Goal: Task Accomplishment & Management: Use online tool/utility

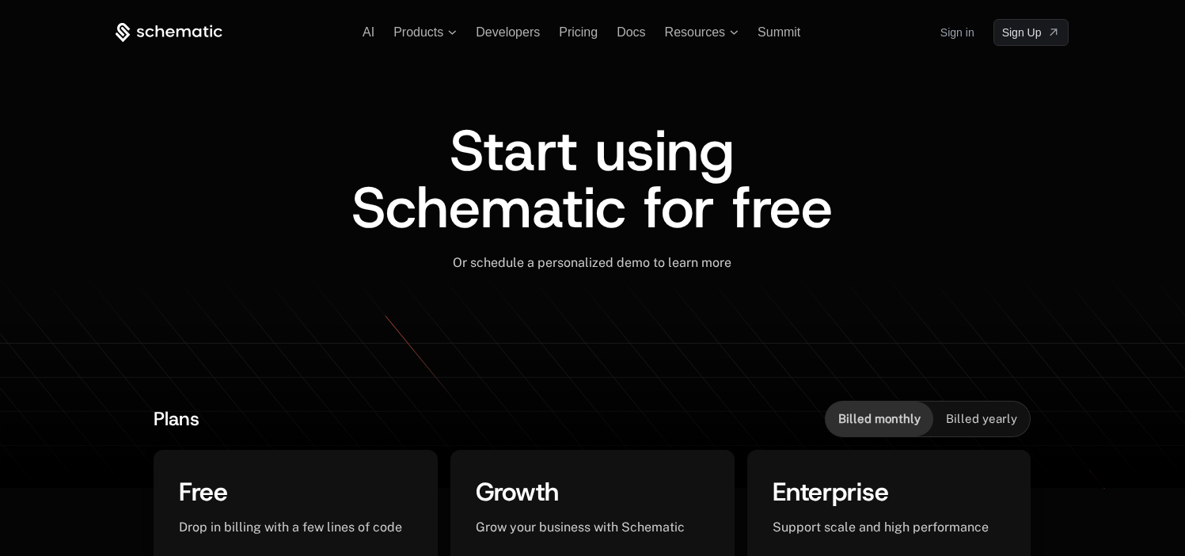
click at [963, 35] on link "Sign in" at bounding box center [957, 32] width 34 height 25
click at [961, 29] on link "Sign in" at bounding box center [957, 32] width 34 height 25
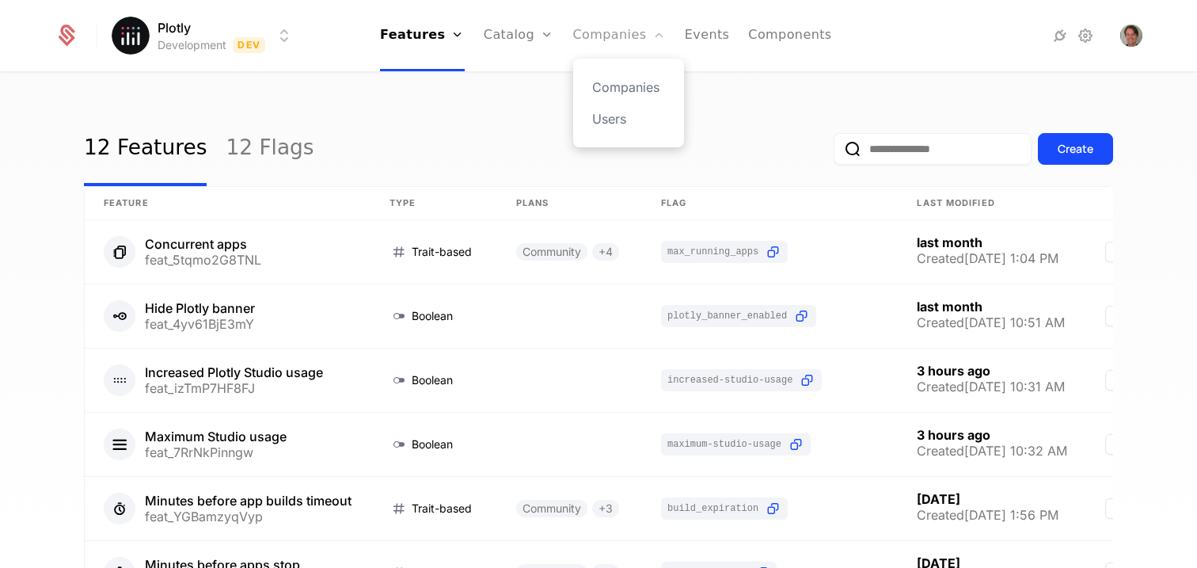
click at [620, 40] on link "Companies" at bounding box center [619, 35] width 93 height 71
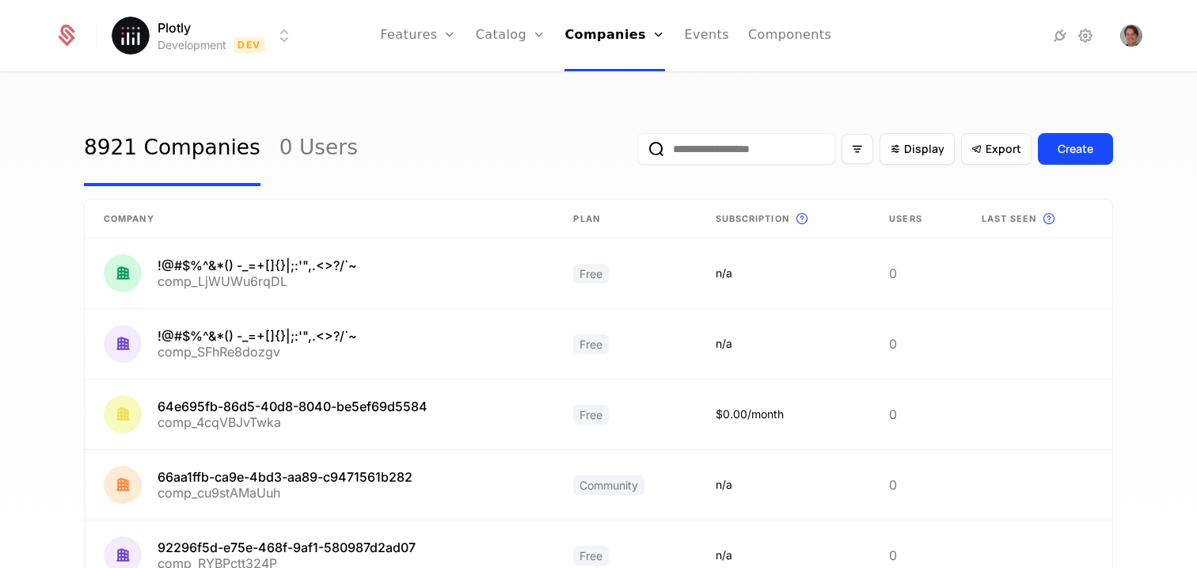
click at [728, 154] on input "email" at bounding box center [736, 149] width 198 height 32
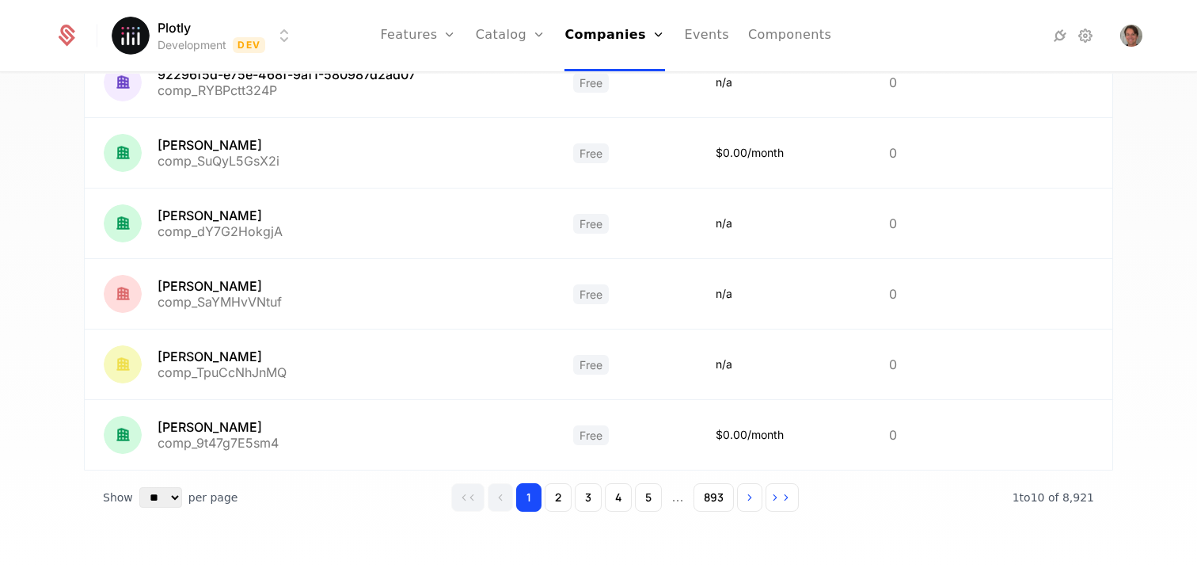
scroll to position [483, 0]
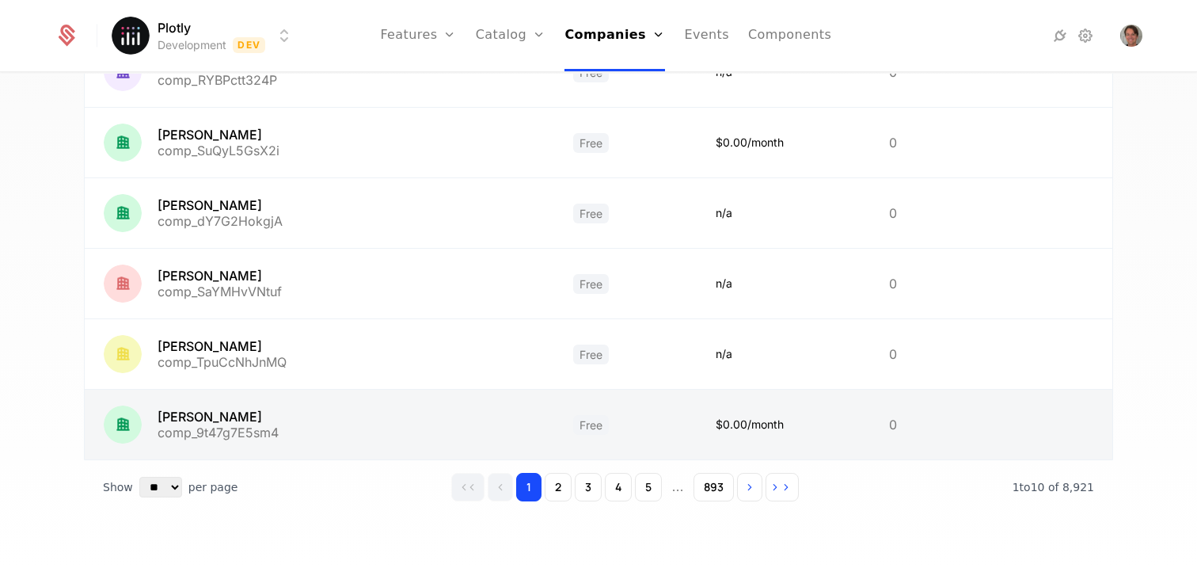
click at [240, 415] on link at bounding box center [319, 424] width 469 height 70
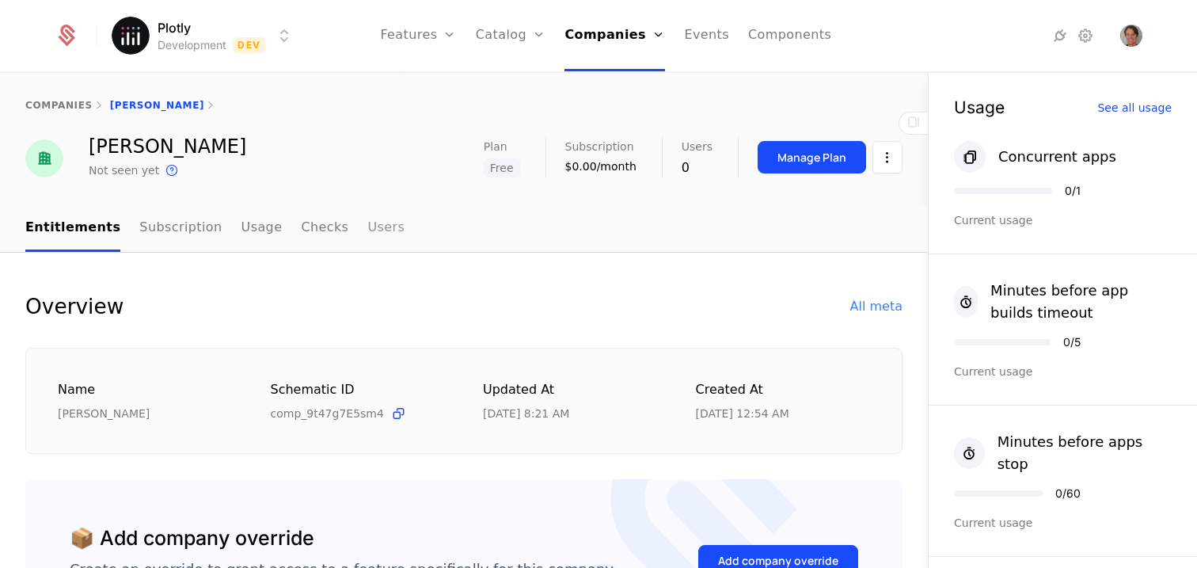
click at [367, 227] on link "Users" at bounding box center [385, 228] width 37 height 47
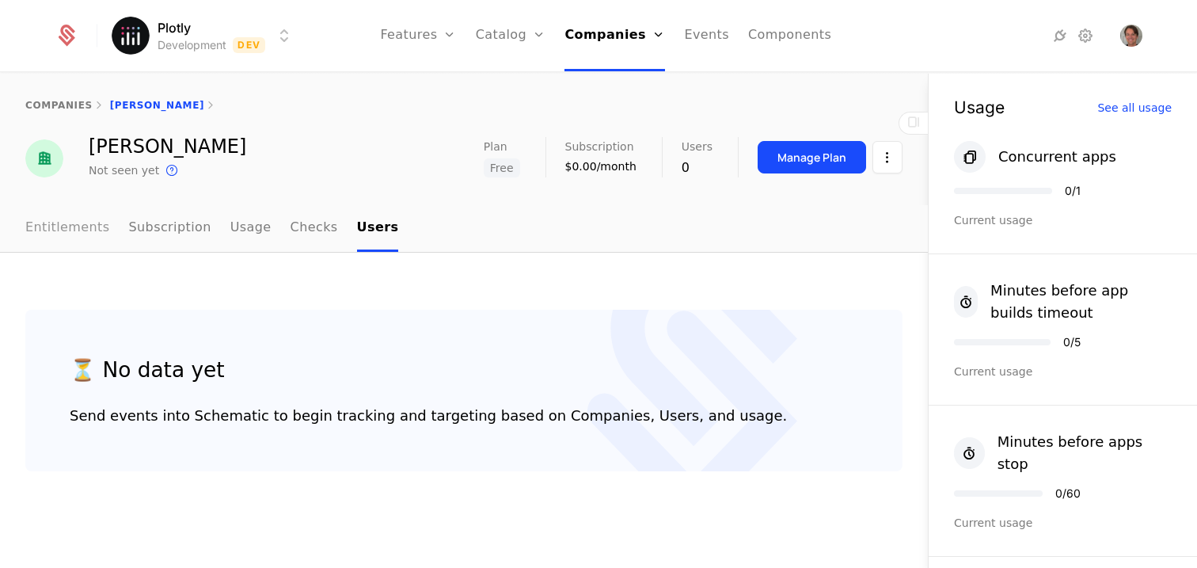
click at [69, 225] on link "Entitlements" at bounding box center [67, 228] width 85 height 47
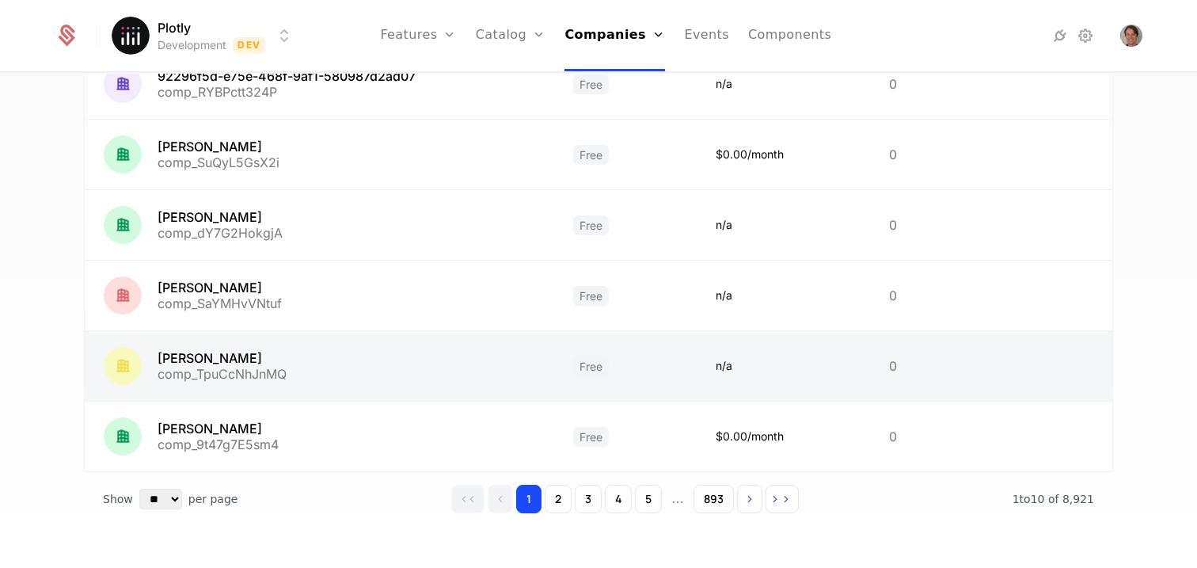
scroll to position [483, 0]
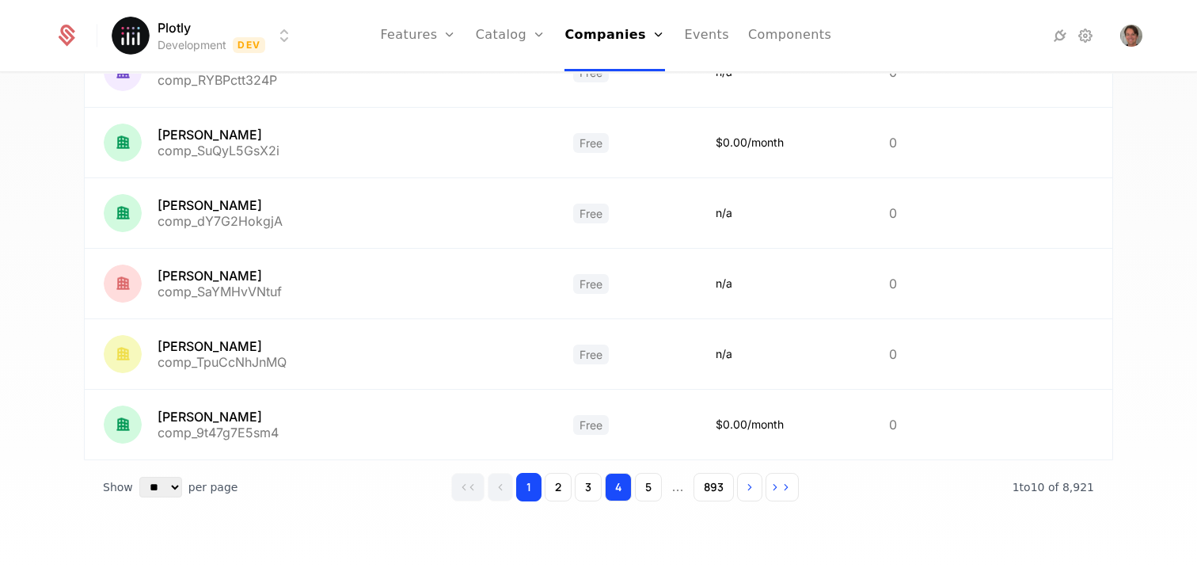
click at [606, 490] on button "4" at bounding box center [618, 487] width 27 height 28
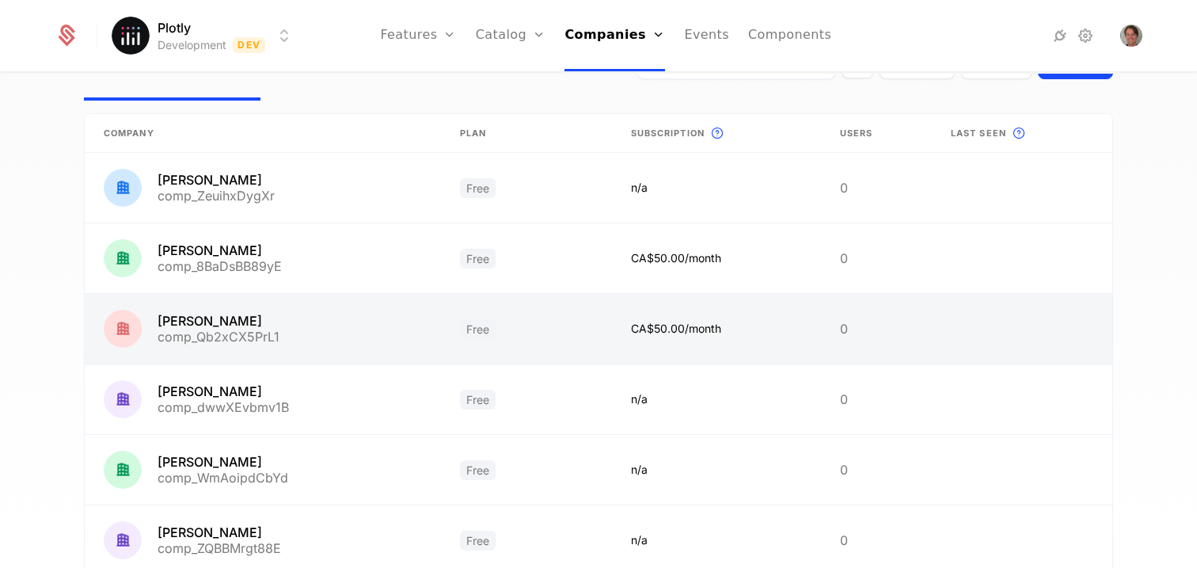
scroll to position [97, 0]
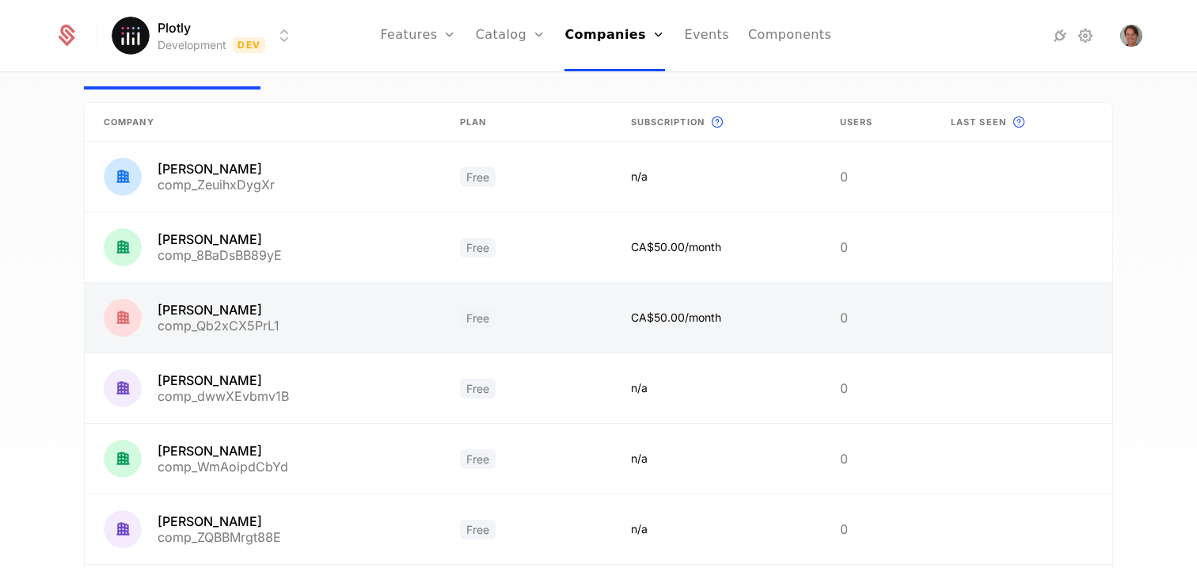
click at [196, 312] on link at bounding box center [263, 318] width 356 height 70
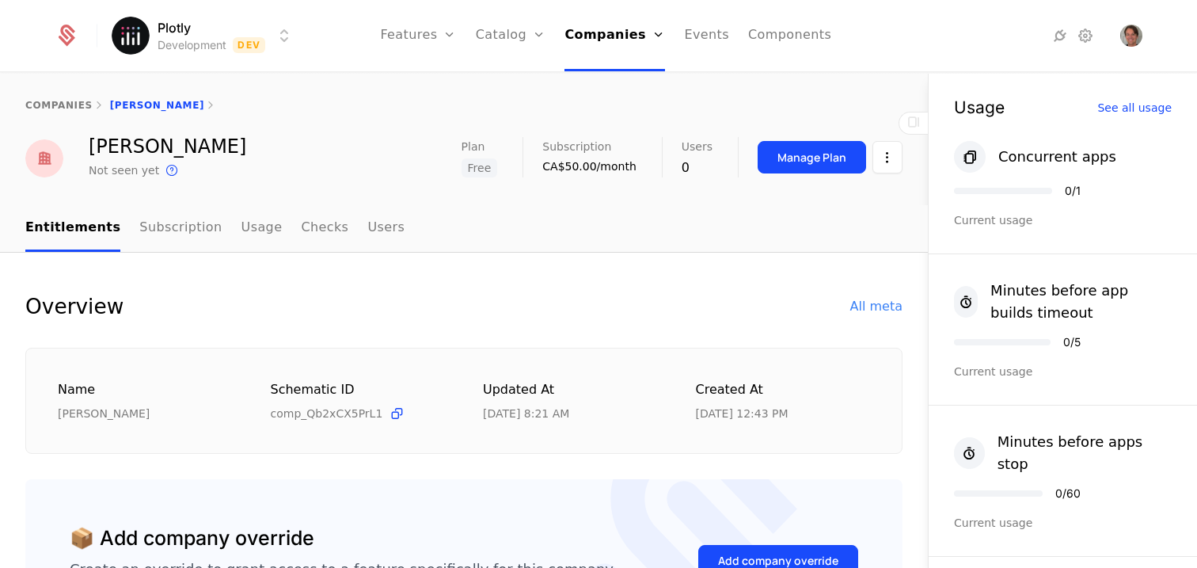
click at [341, 228] on ul "Entitlements Subscription Usage Checks Users" at bounding box center [214, 228] width 379 height 47
click at [367, 227] on link "Users" at bounding box center [385, 228] width 37 height 47
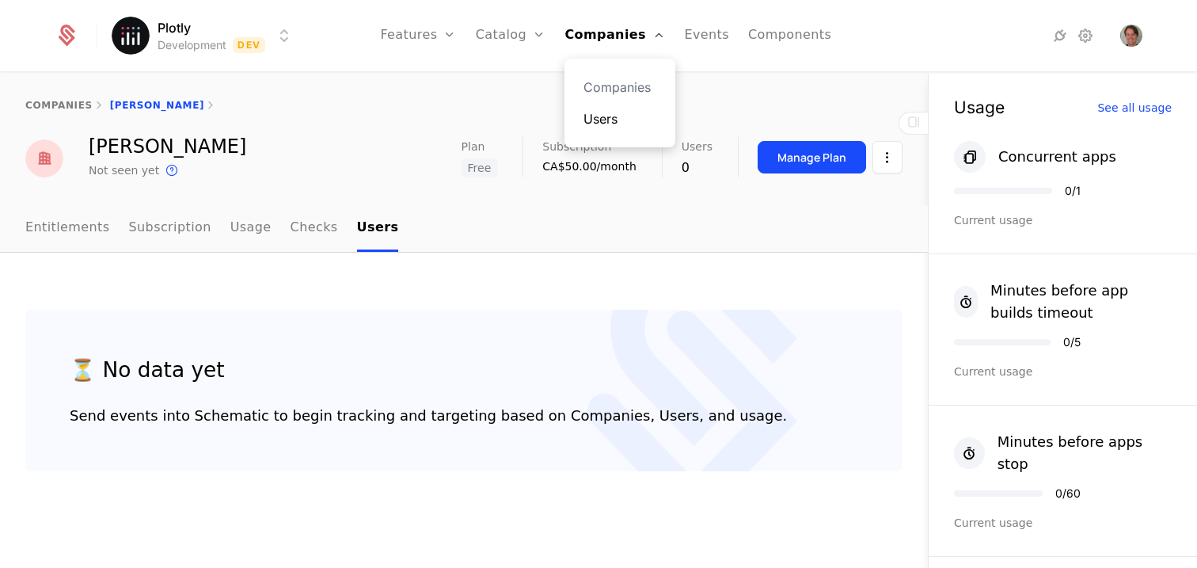
click at [628, 124] on link "Users" at bounding box center [619, 118] width 73 height 19
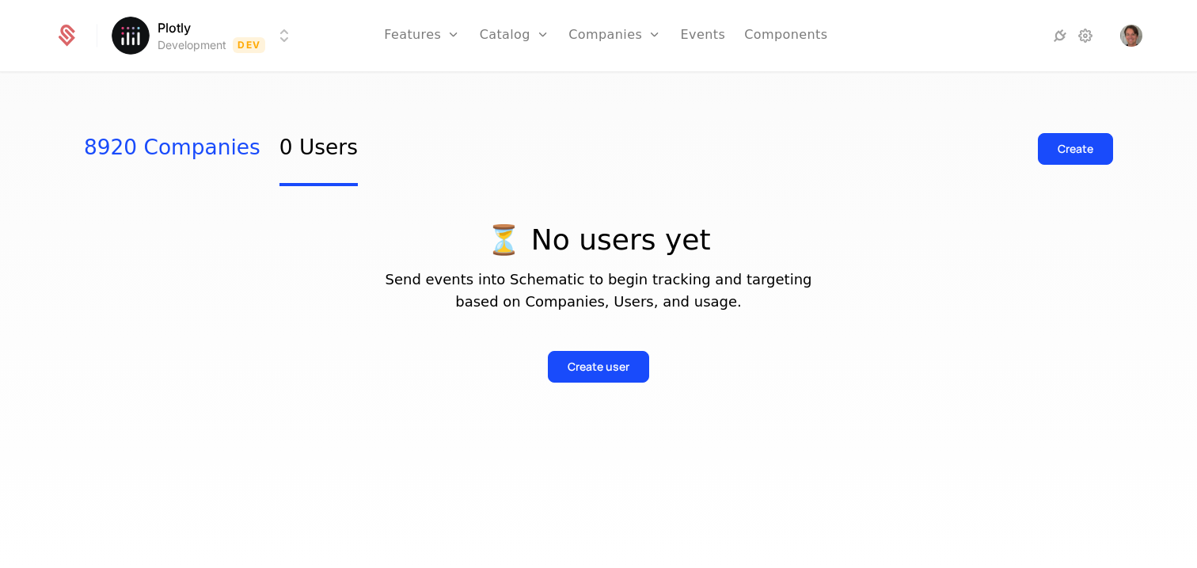
click at [165, 138] on link "8920 Companies" at bounding box center [172, 149] width 177 height 74
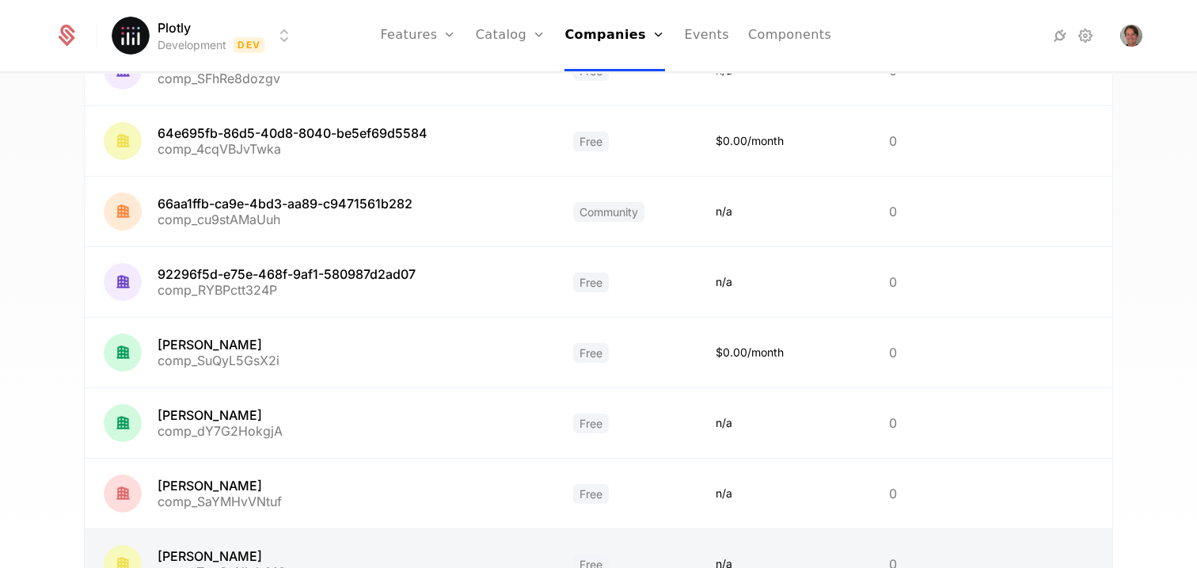
scroll to position [483, 0]
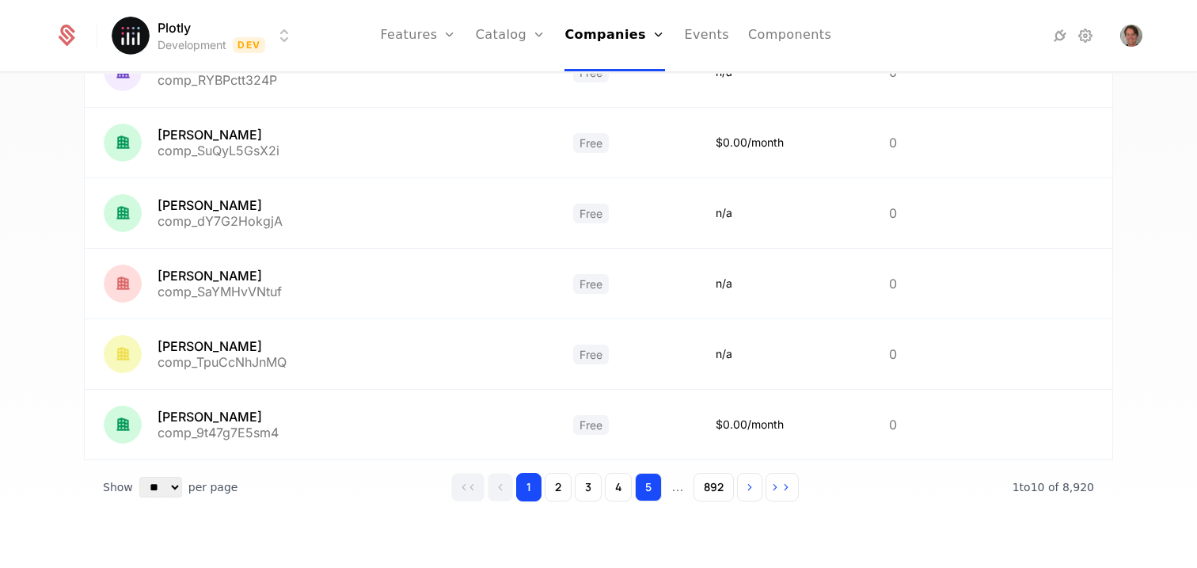
click at [650, 484] on button "5" at bounding box center [648, 487] width 27 height 28
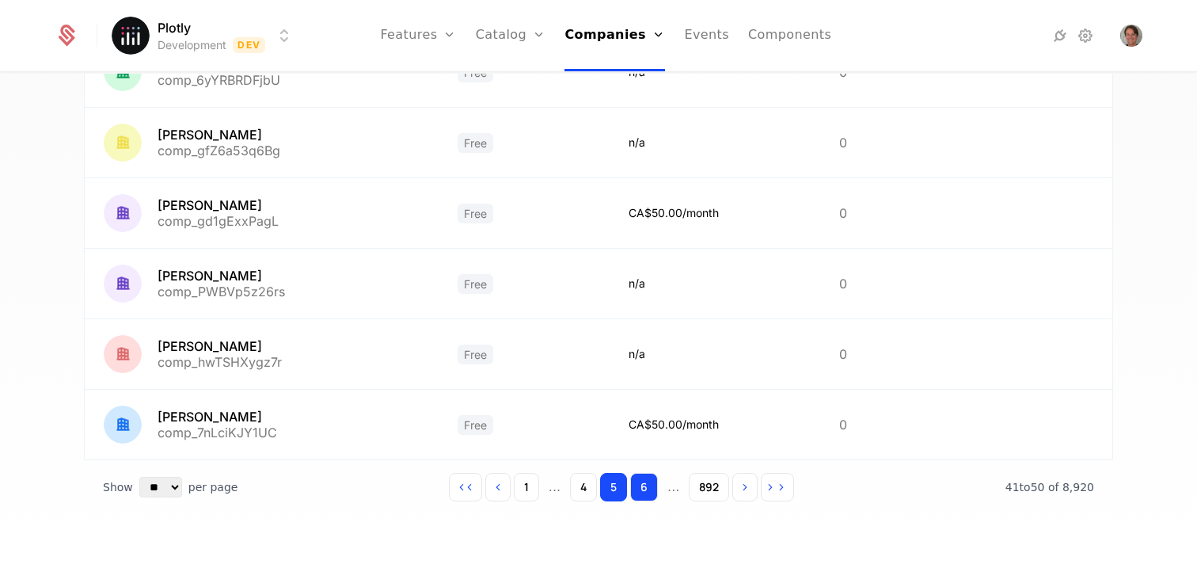
click at [647, 488] on button "6" at bounding box center [644, 487] width 28 height 28
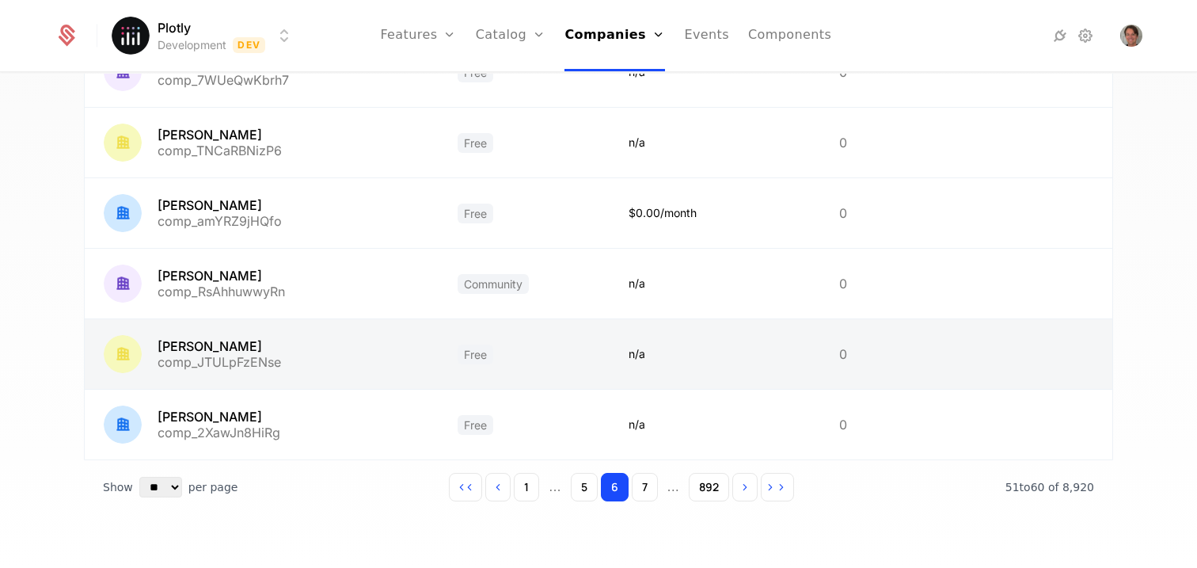
click at [181, 353] on link at bounding box center [262, 354] width 354 height 70
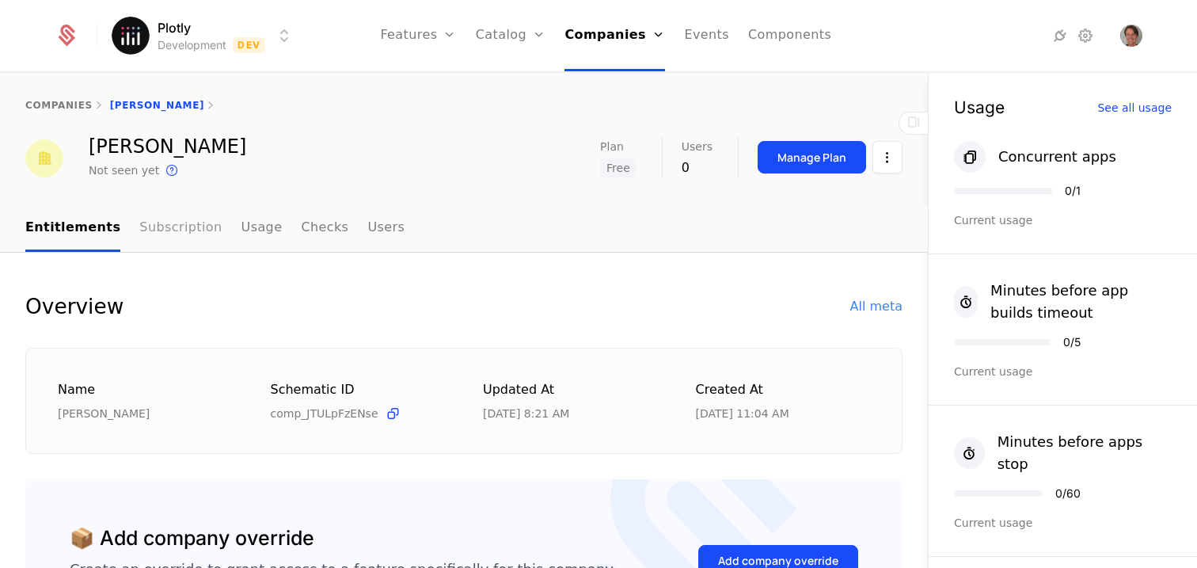
click at [194, 225] on link "Subscription" at bounding box center [180, 228] width 82 height 47
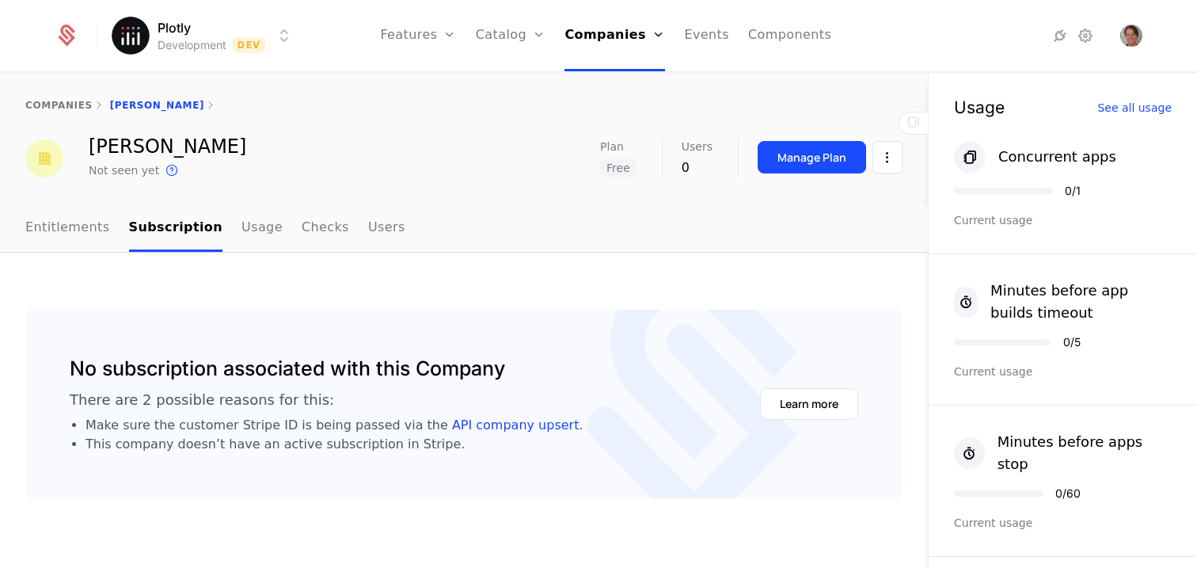
click at [63, 96] on div "companies [PERSON_NAME]" at bounding box center [464, 105] width 928 height 63
click at [63, 101] on link "companies" at bounding box center [58, 105] width 67 height 11
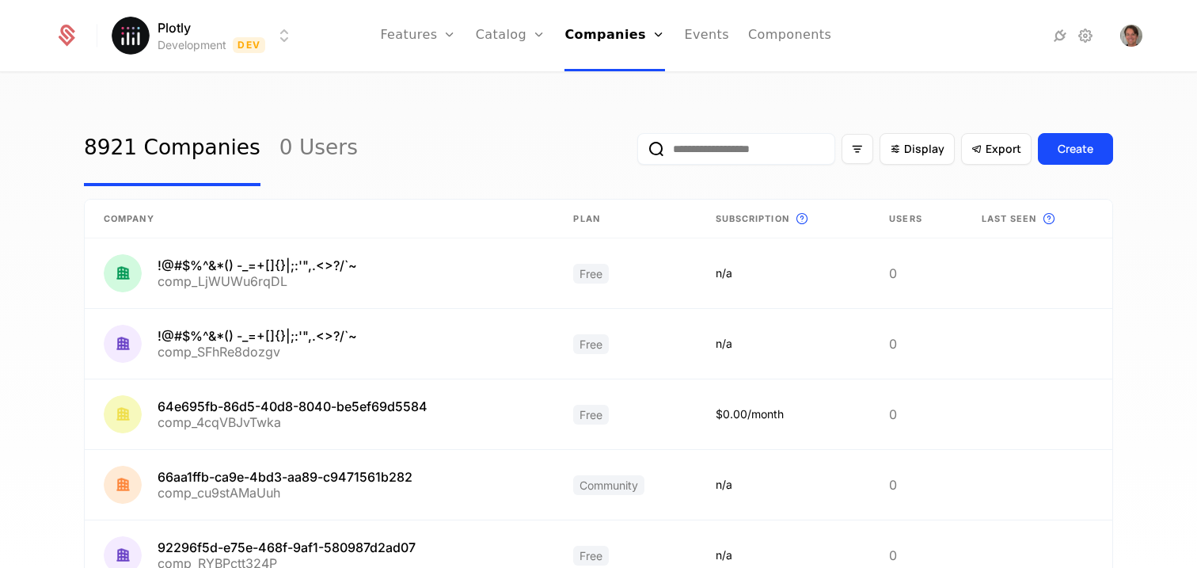
click at [777, 143] on input "email" at bounding box center [736, 149] width 198 height 32
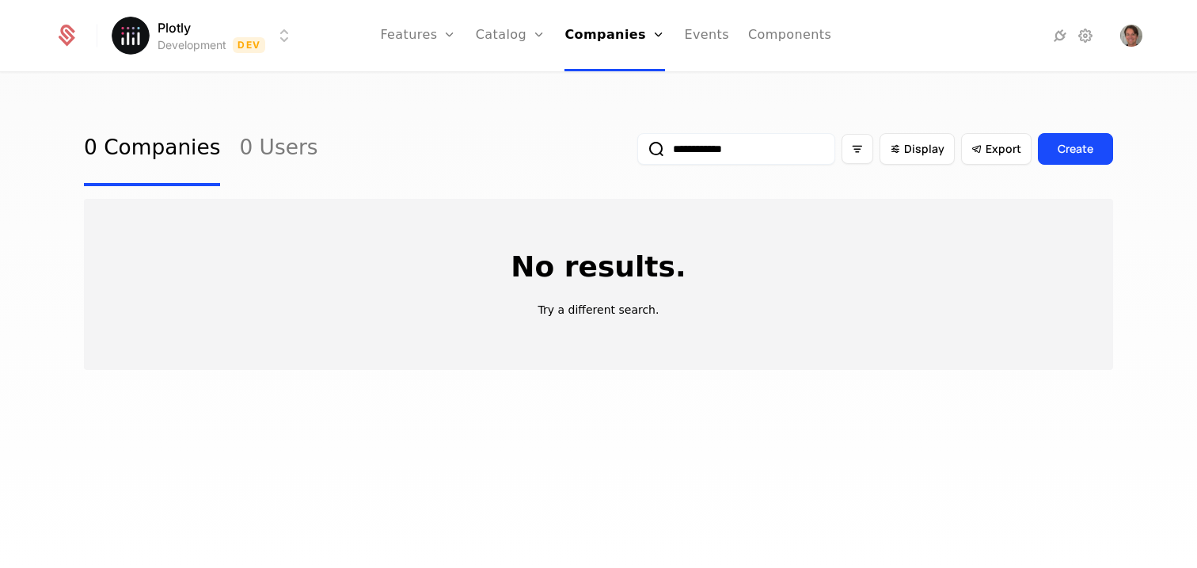
type input "**********"
click at [245, 35] on html "**********" at bounding box center [598, 284] width 1197 height 568
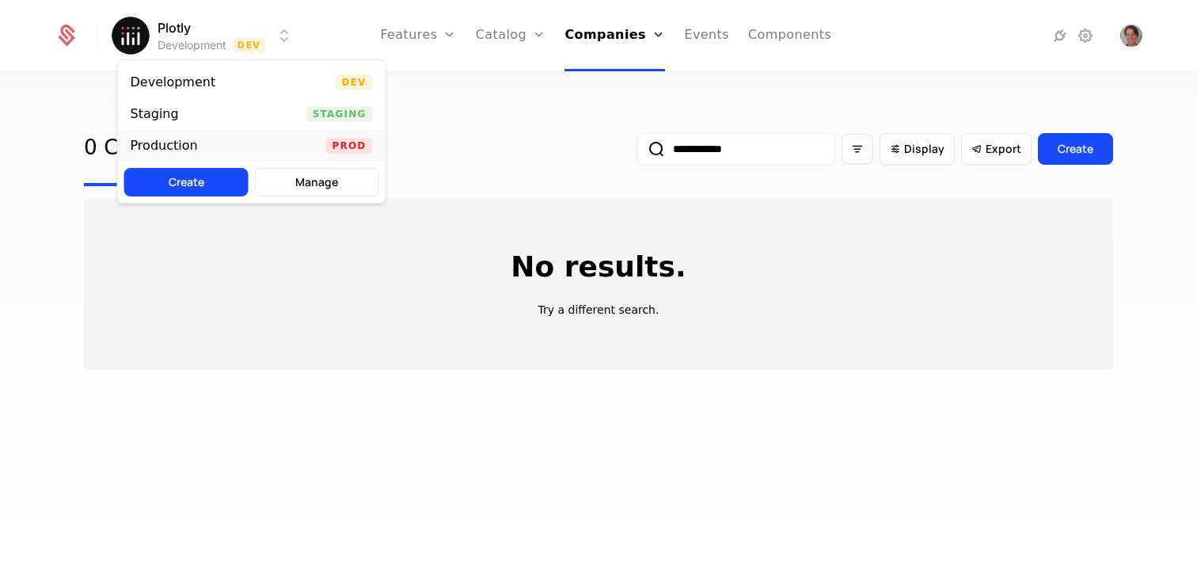
click at [227, 145] on div "Production Prod" at bounding box center [252, 146] width 268 height 32
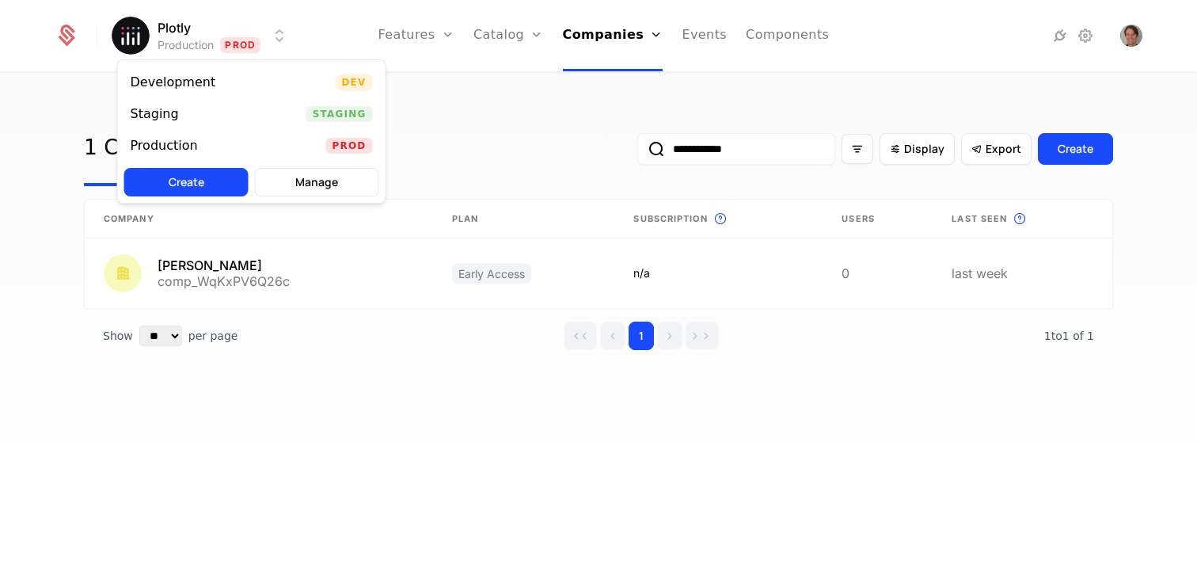
click at [229, 44] on html "**********" at bounding box center [598, 284] width 1197 height 568
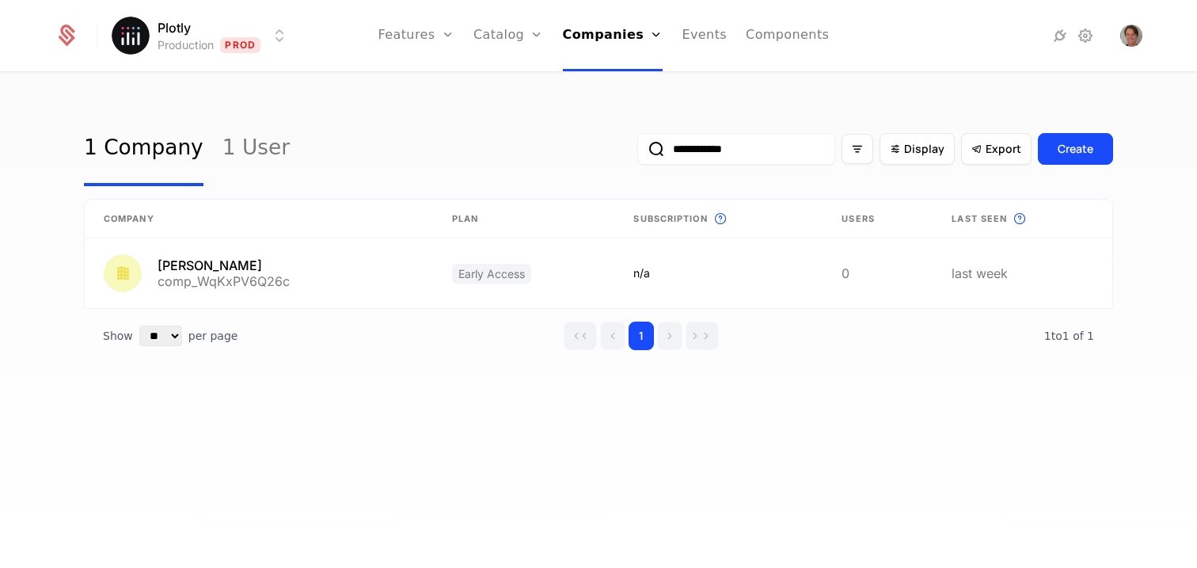
click at [236, 34] on html "**********" at bounding box center [598, 284] width 1197 height 568
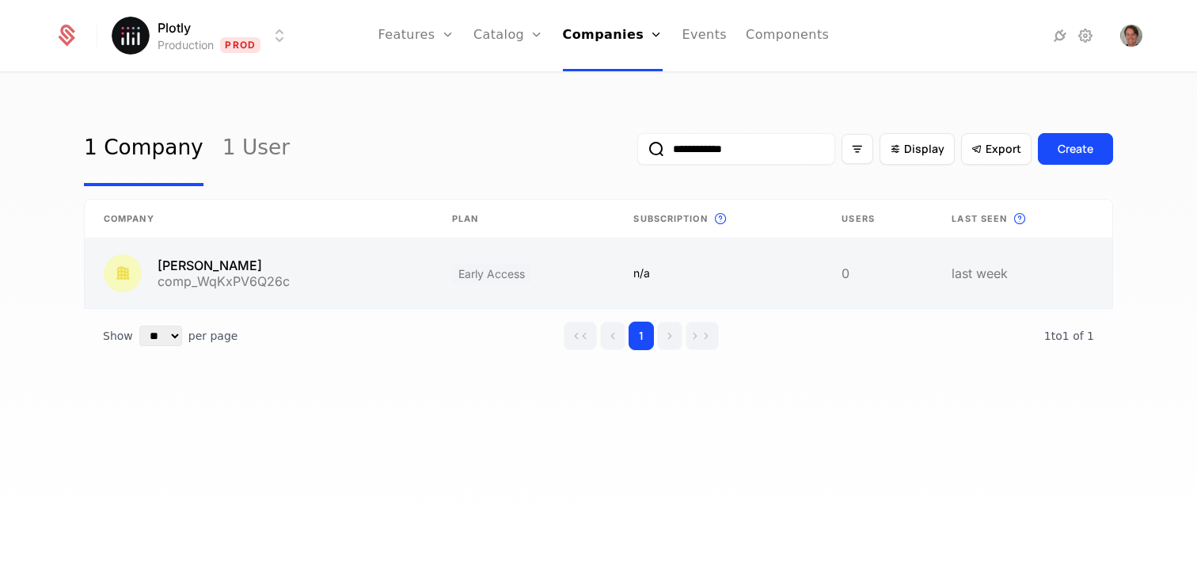
click at [215, 275] on link at bounding box center [259, 273] width 348 height 70
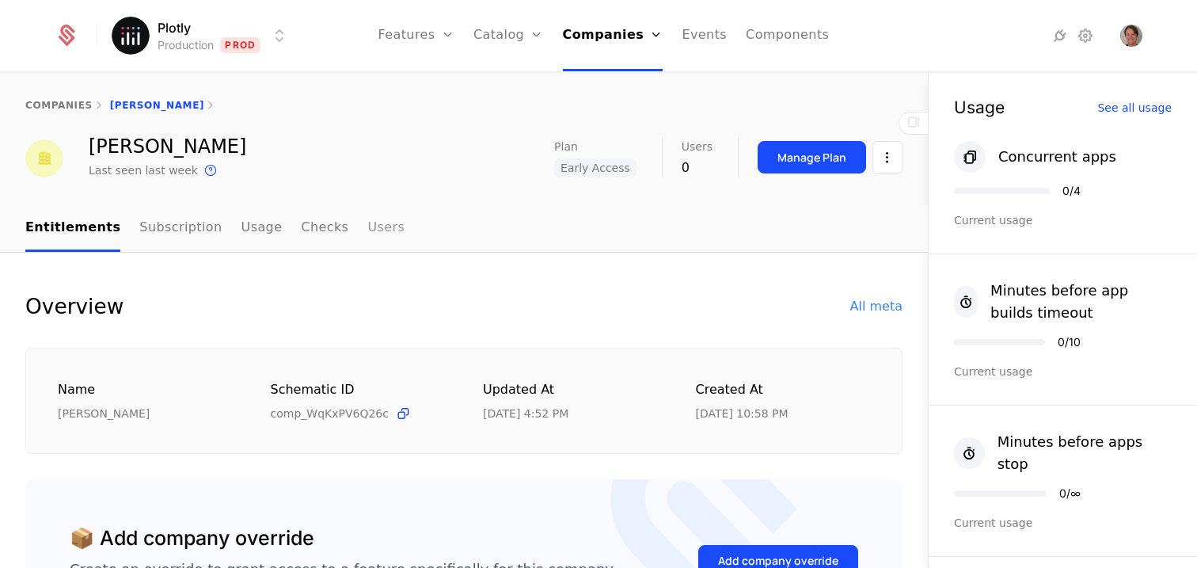
click at [367, 225] on link "Users" at bounding box center [385, 228] width 37 height 47
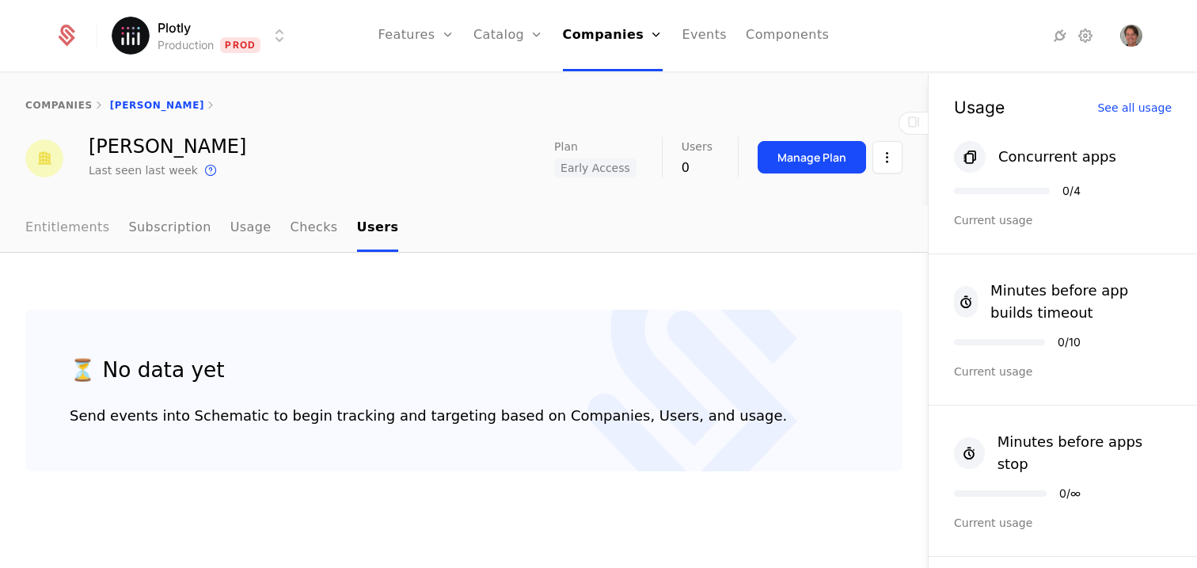
click at [46, 225] on link "Entitlements" at bounding box center [67, 228] width 85 height 47
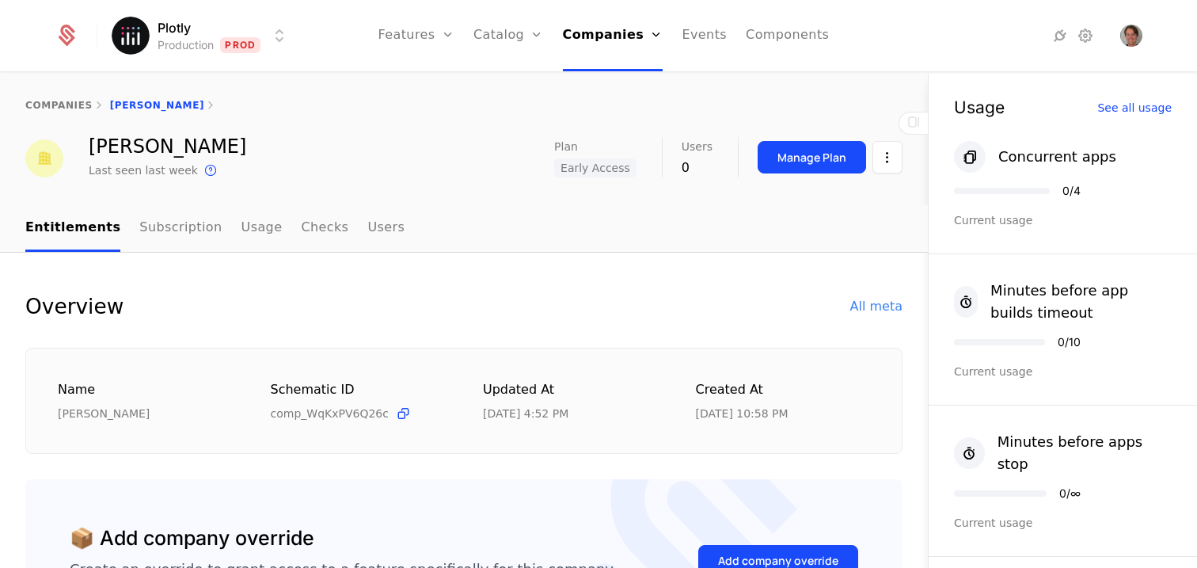
click at [870, 296] on div "Overview All meta" at bounding box center [463, 307] width 877 height 32
click at [868, 300] on div "All meta" at bounding box center [876, 306] width 52 height 19
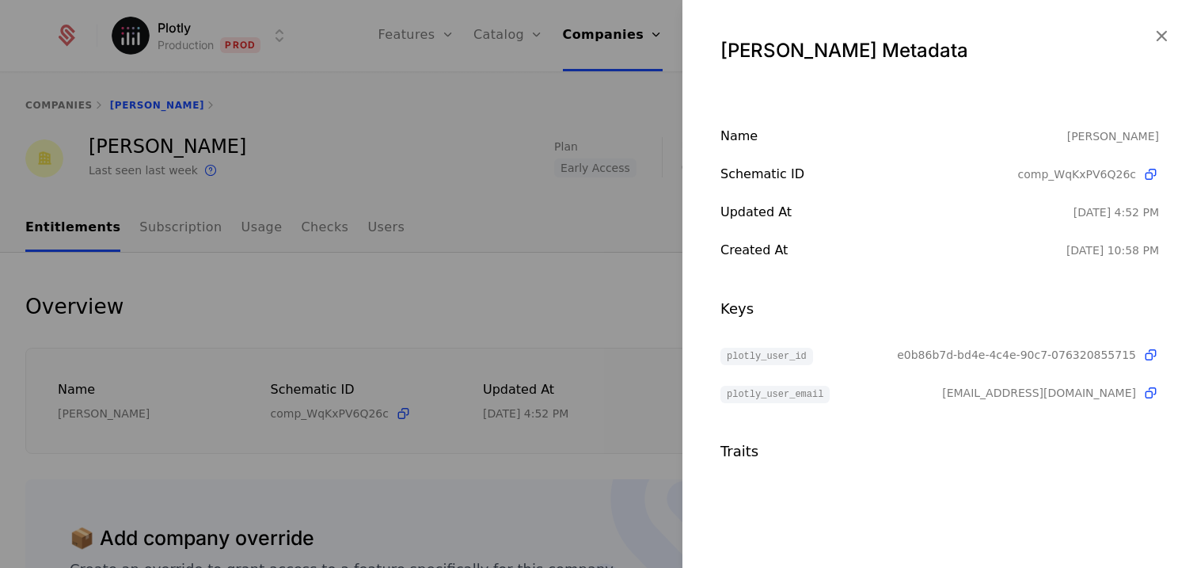
click at [801, 394] on span "plotly_user_email" at bounding box center [774, 393] width 109 height 17
copy span "plotly_user_email"
click at [562, 333] on div at bounding box center [598, 284] width 1197 height 568
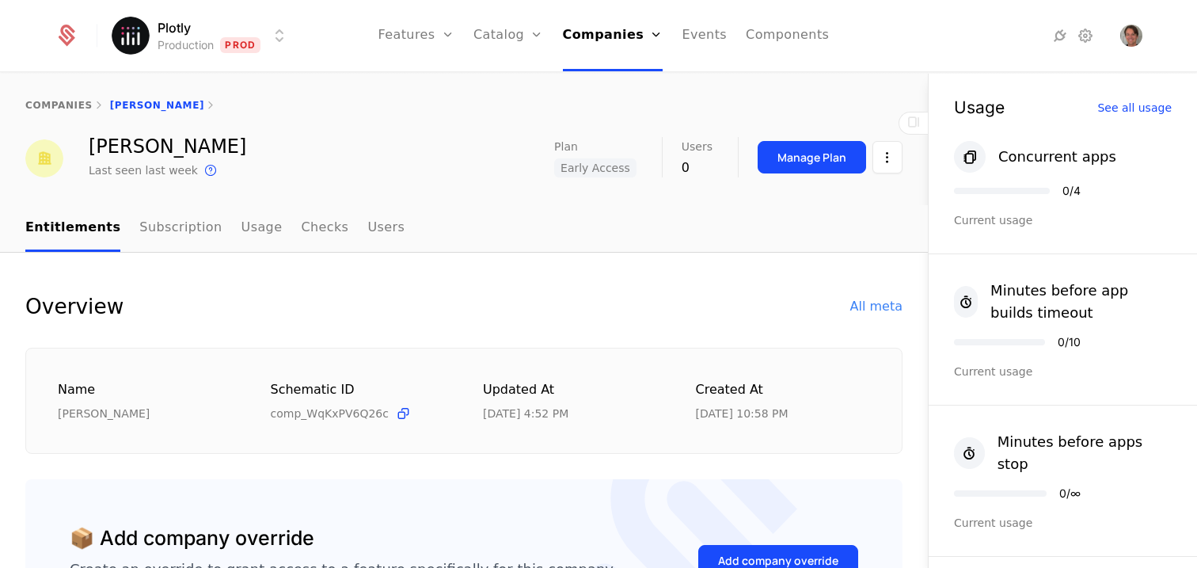
click at [46, 112] on div "companies [PERSON_NAME]" at bounding box center [464, 105] width 928 height 63
click at [49, 108] on link "companies" at bounding box center [58, 105] width 67 height 11
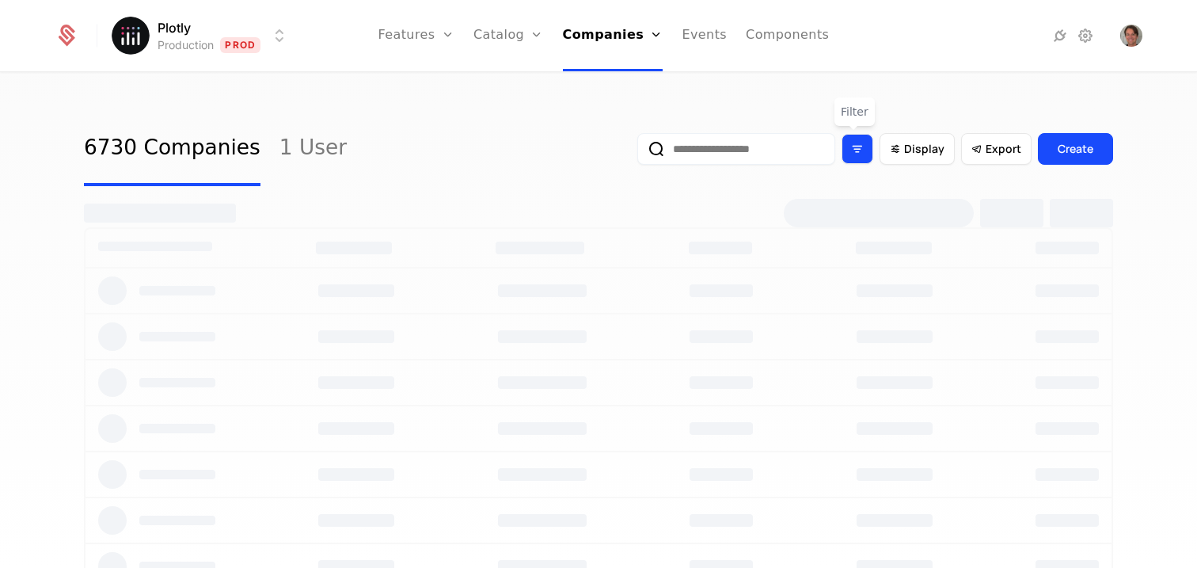
click at [861, 145] on div "Filter options" at bounding box center [857, 149] width 32 height 30
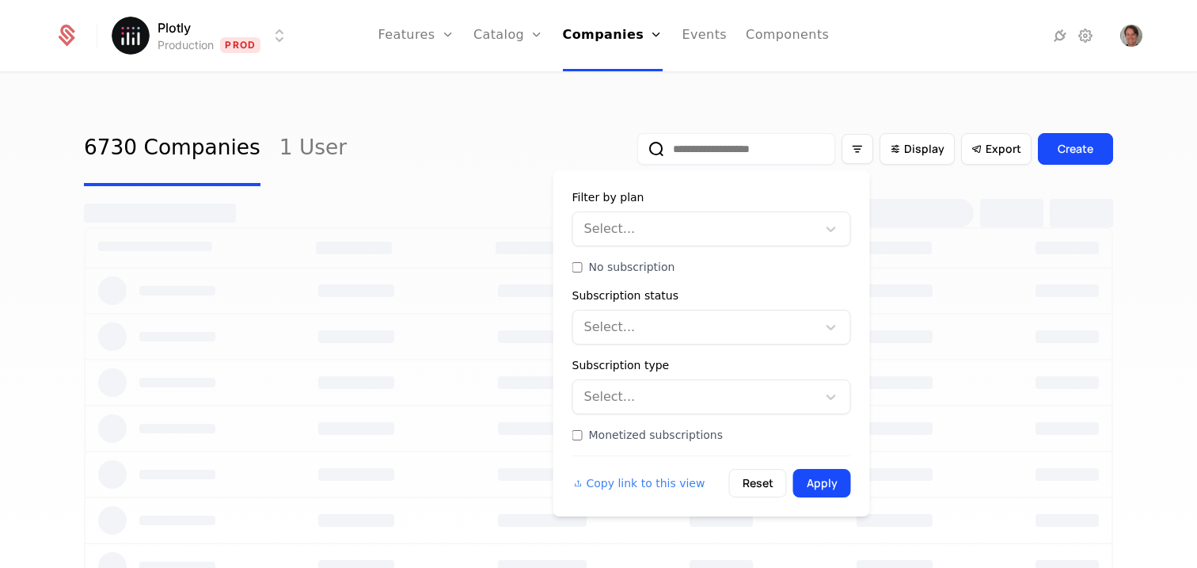
click at [621, 226] on div at bounding box center [697, 229] width 222 height 22
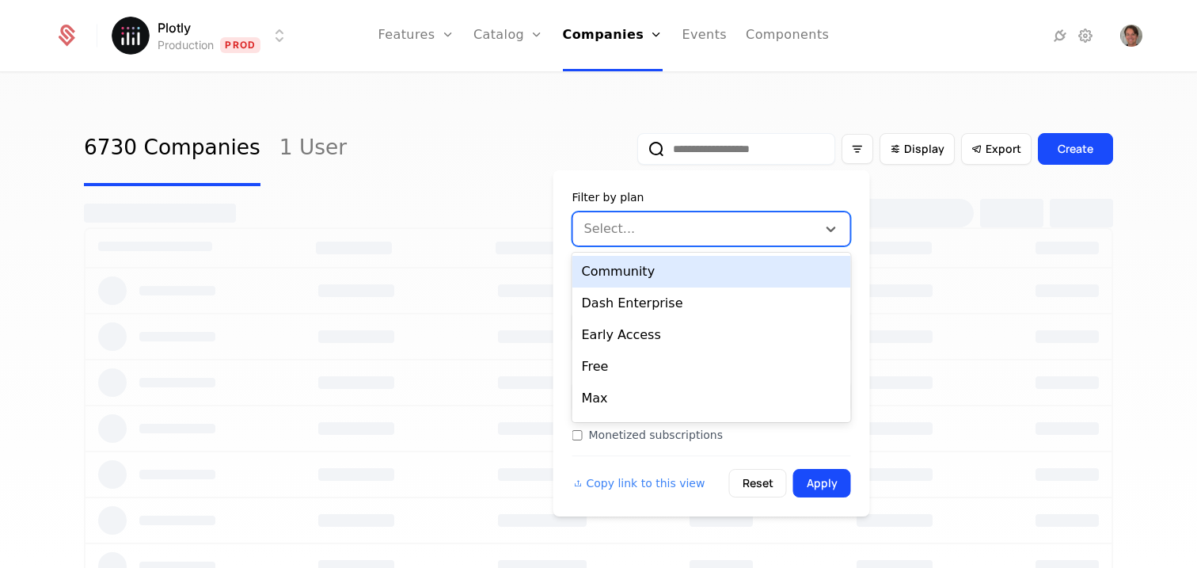
click at [644, 216] on div "Select..." at bounding box center [695, 229] width 244 height 28
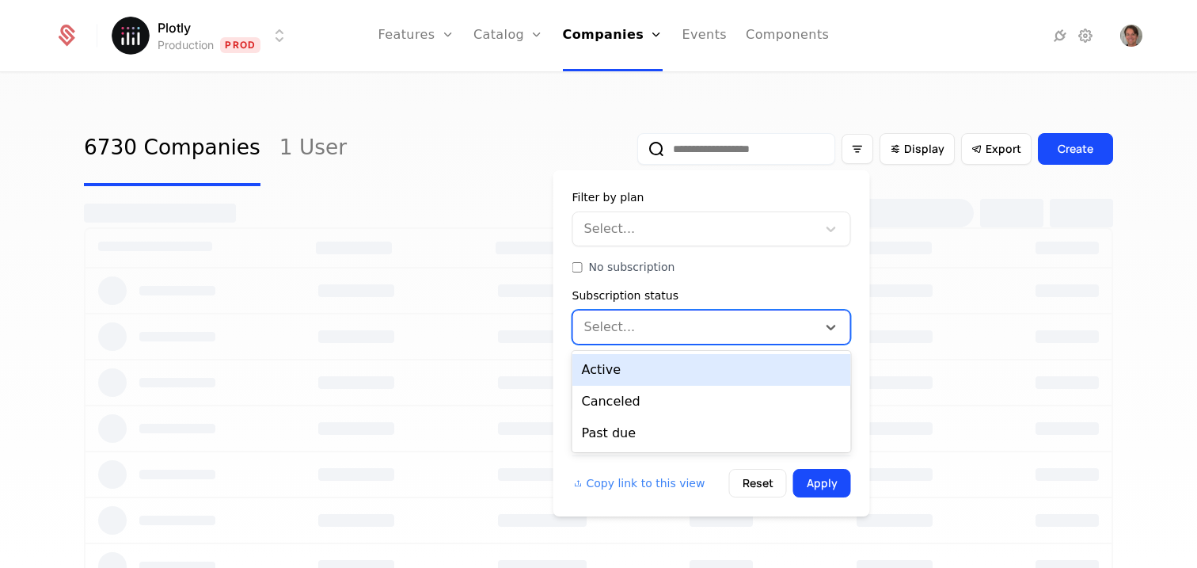
click at [649, 325] on div at bounding box center [697, 327] width 222 height 22
click at [651, 321] on div at bounding box center [697, 327] width 222 height 22
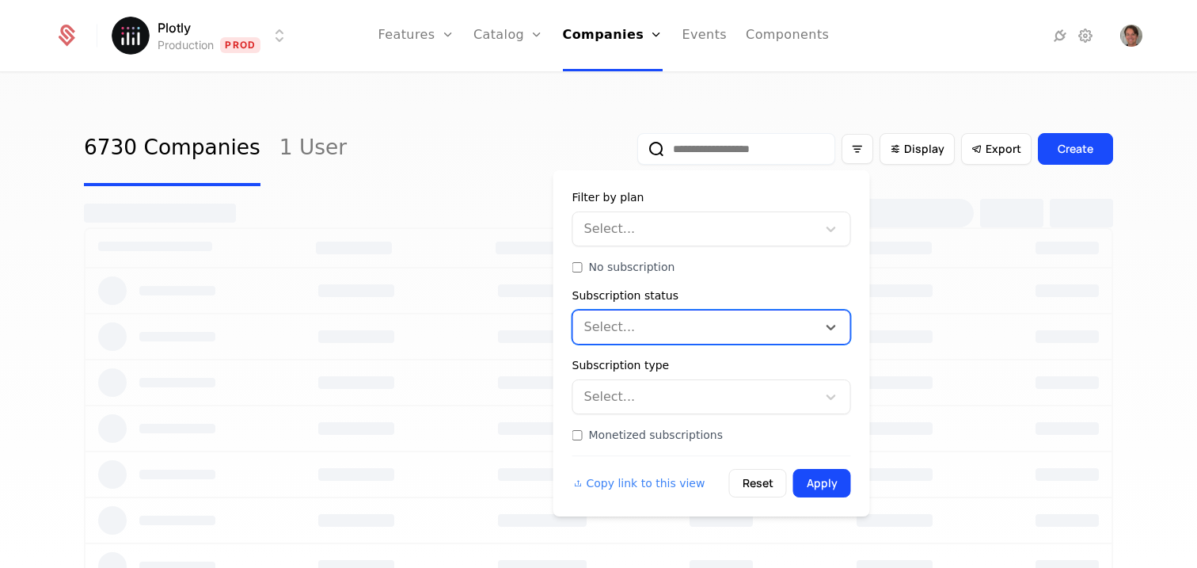
click at [670, 398] on div at bounding box center [697, 396] width 222 height 22
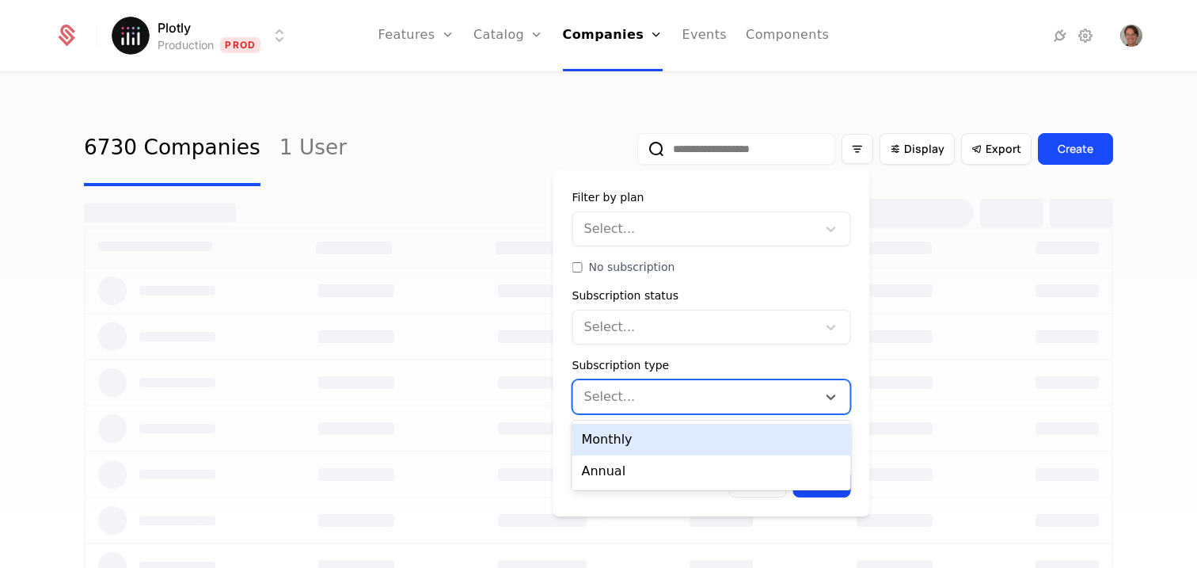
click at [666, 397] on div at bounding box center [697, 396] width 222 height 22
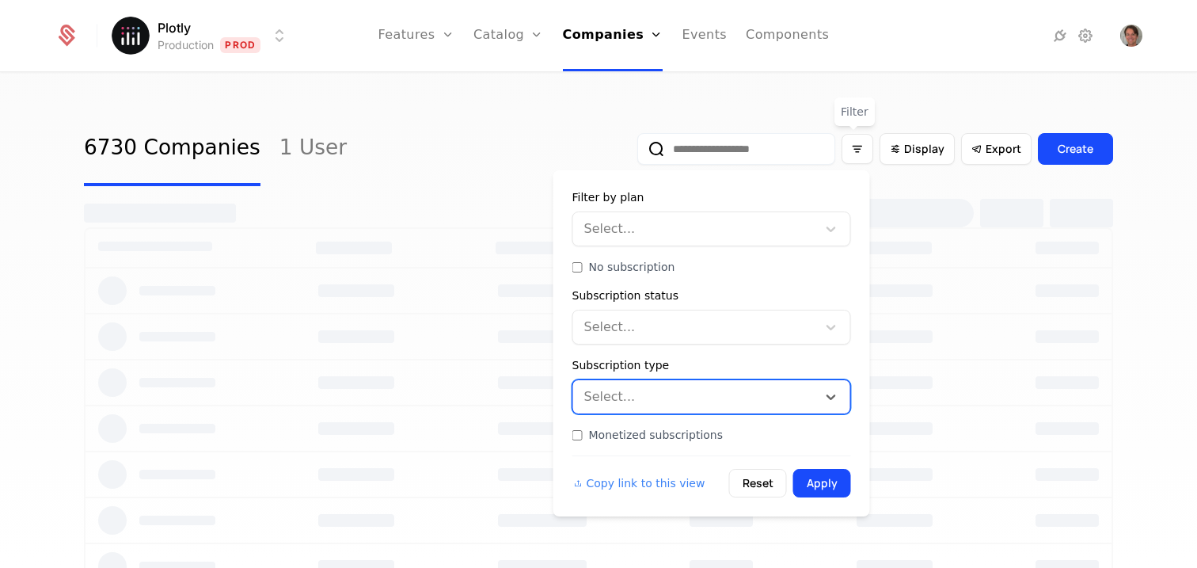
click at [613, 234] on div at bounding box center [697, 229] width 222 height 22
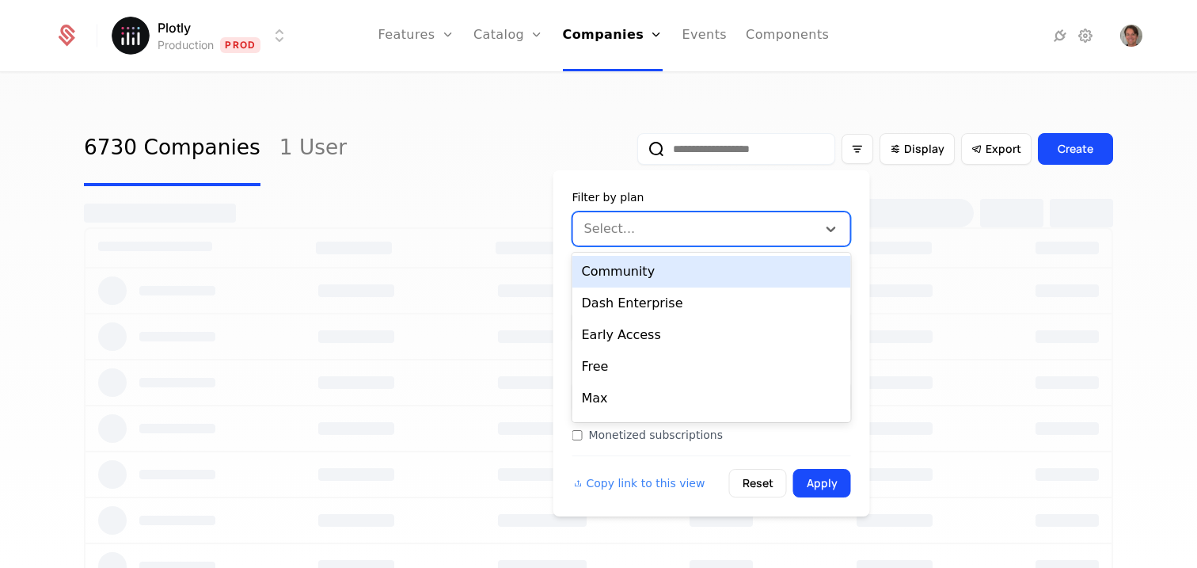
click at [630, 279] on div "Community" at bounding box center [711, 272] width 279 height 32
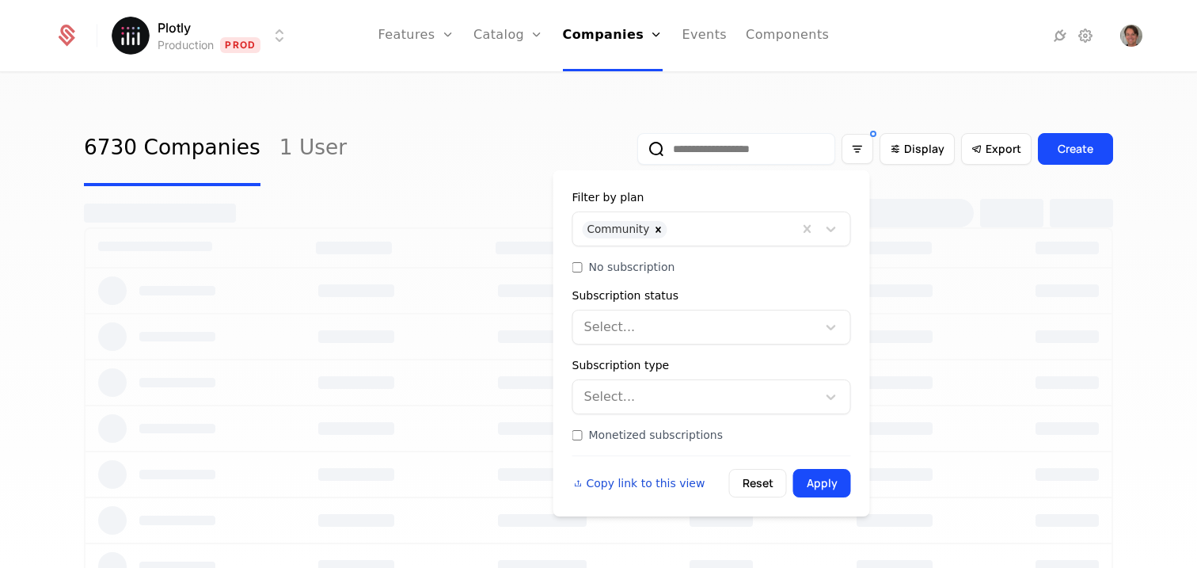
click at [669, 484] on span "Copy link to this view" at bounding box center [646, 483] width 119 height 16
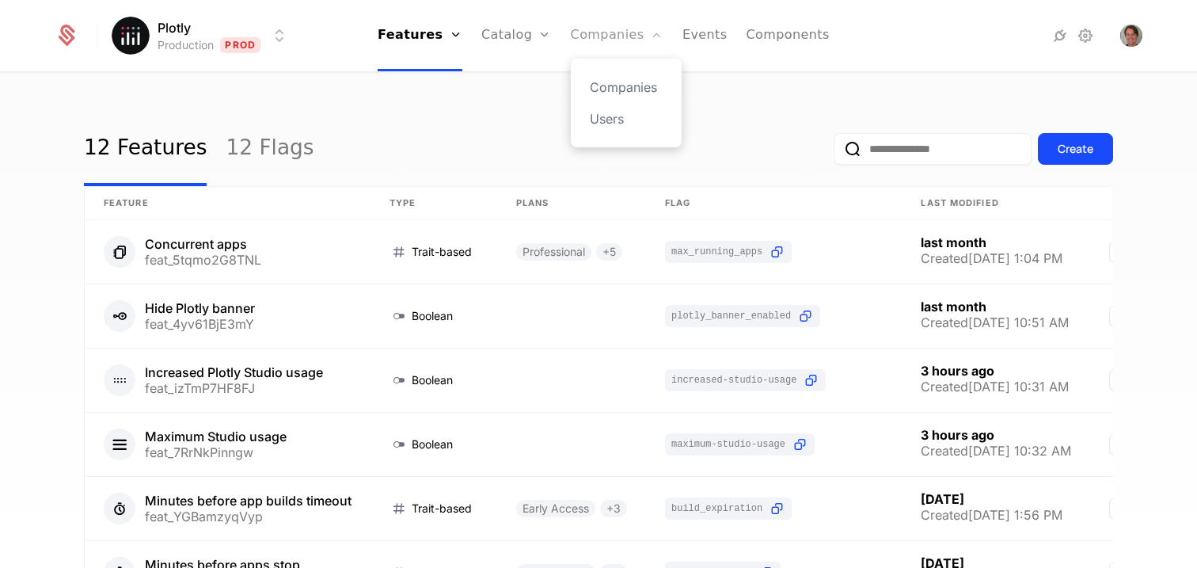
click at [633, 32] on link "Companies" at bounding box center [617, 35] width 93 height 71
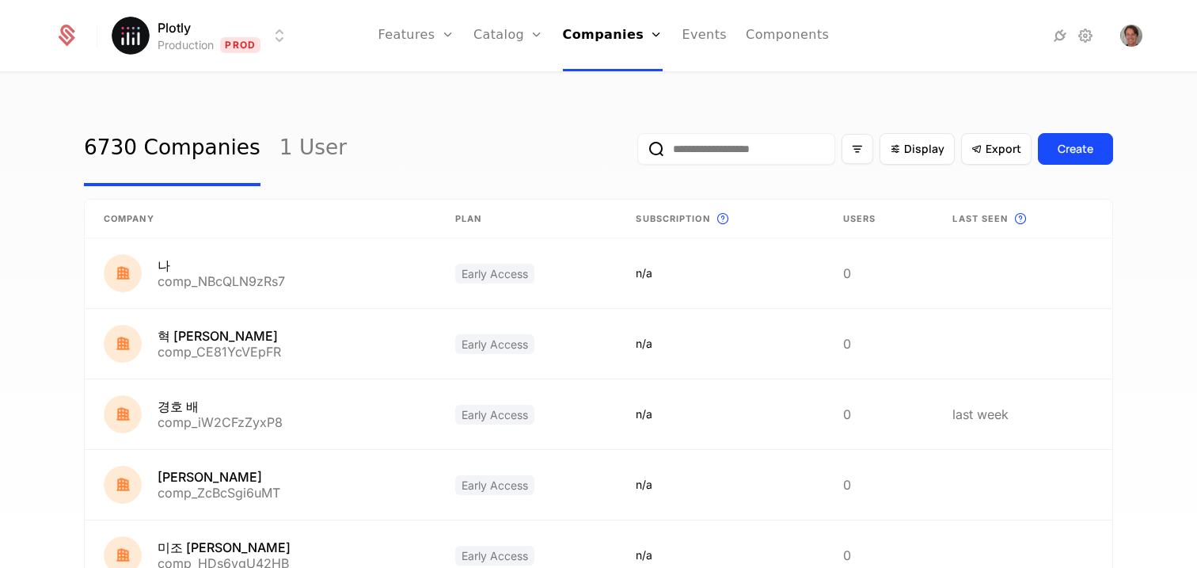
click at [720, 155] on input "email" at bounding box center [736, 149] width 198 height 32
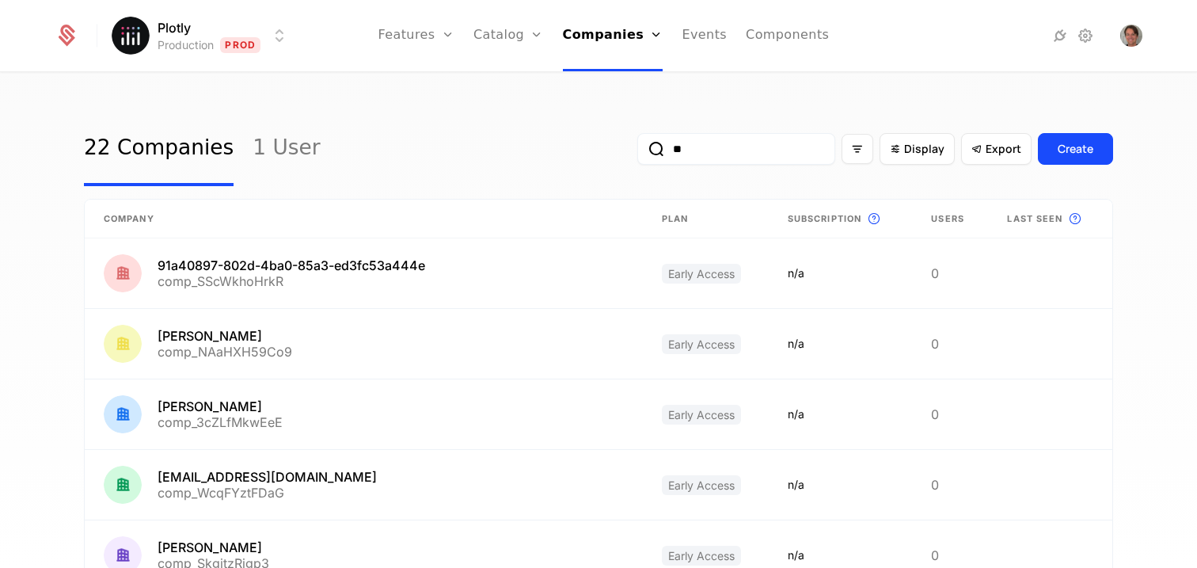
type input "*"
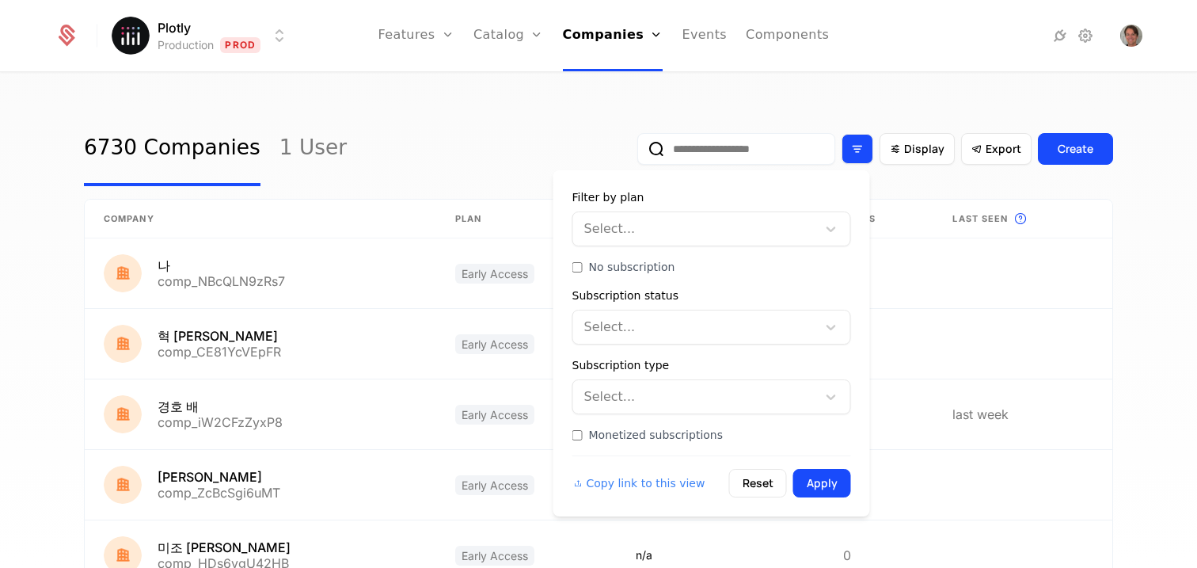
click at [845, 137] on div "Filter options" at bounding box center [857, 149] width 32 height 30
click at [649, 313] on div "Select..." at bounding box center [695, 327] width 244 height 28
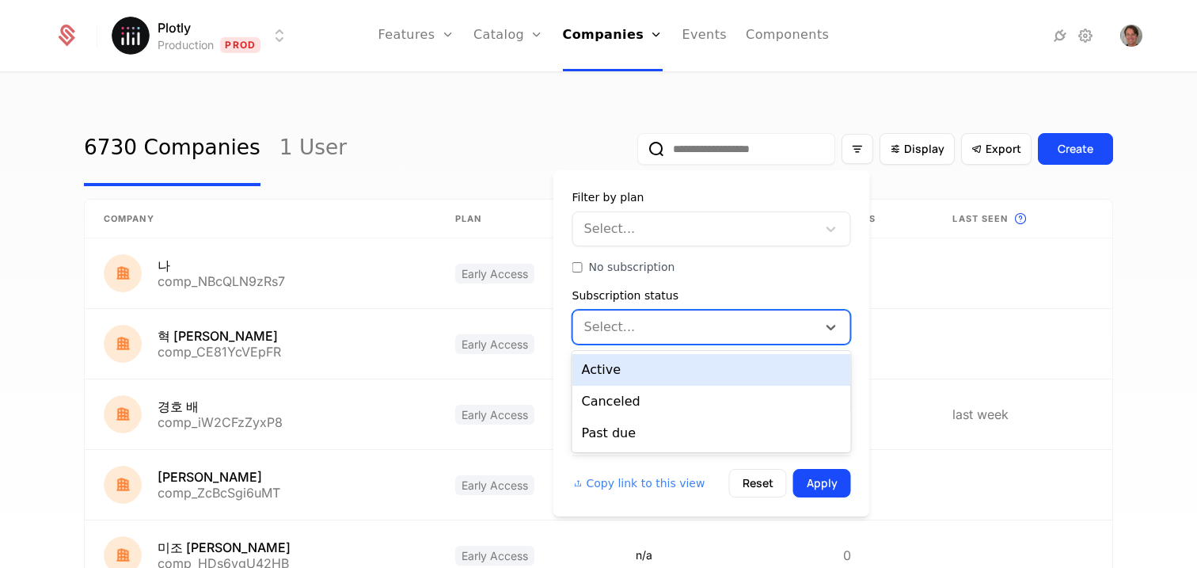
click at [642, 368] on div "Active" at bounding box center [711, 370] width 279 height 32
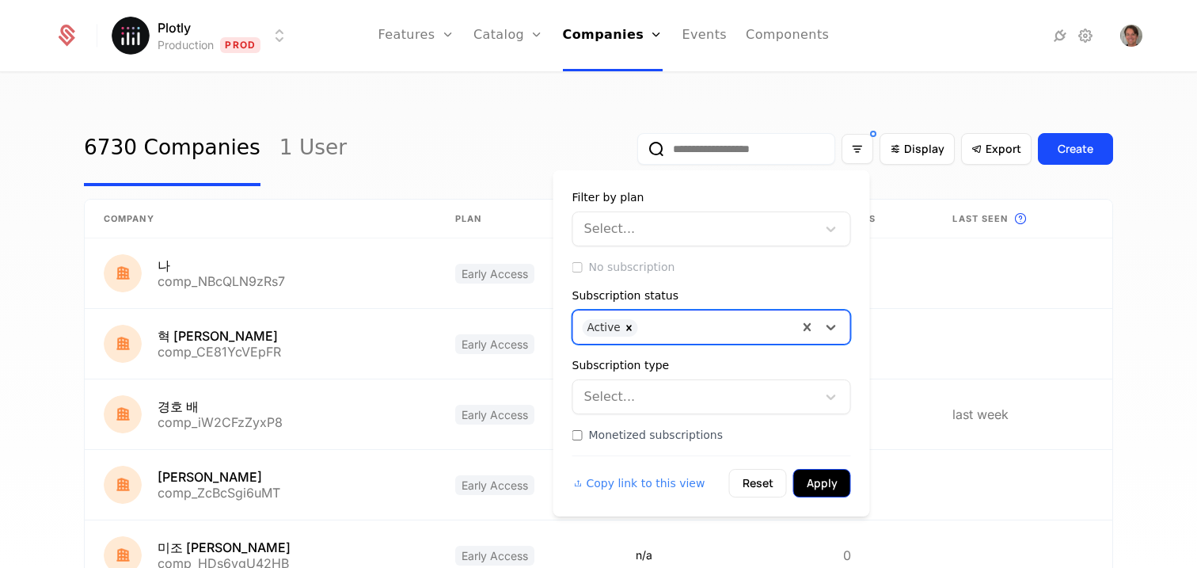
click at [826, 489] on button "Apply" at bounding box center [822, 483] width 58 height 28
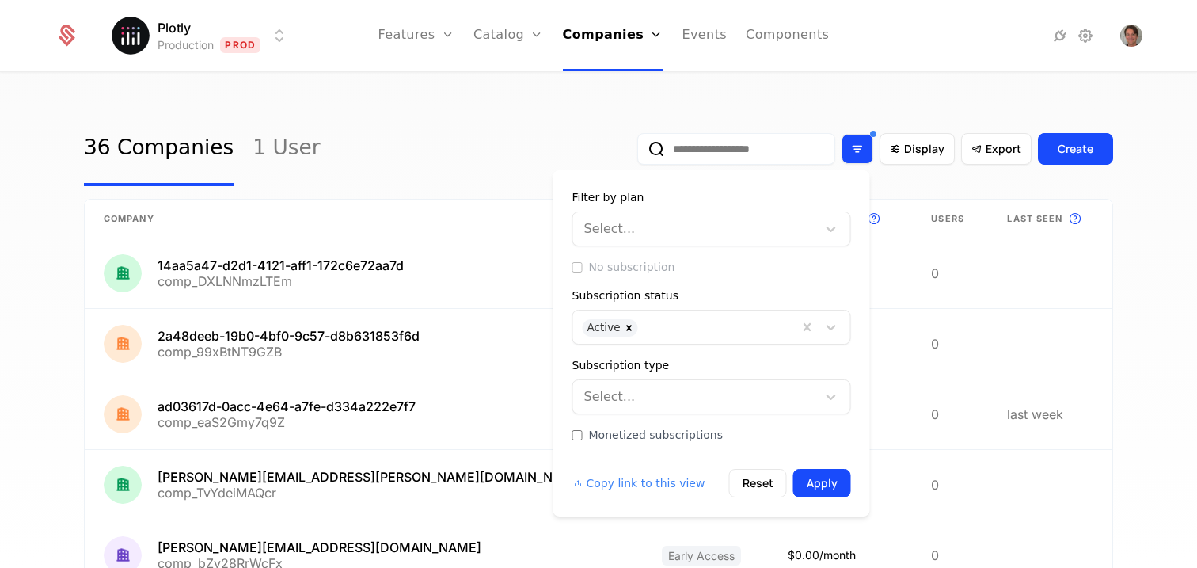
click at [855, 146] on icon "Filter options" at bounding box center [857, 149] width 14 height 14
click at [430, 108] on div "36 Companies 1 User Display Export Create Company Plan Subscription This is the…" at bounding box center [598, 325] width 1197 height 503
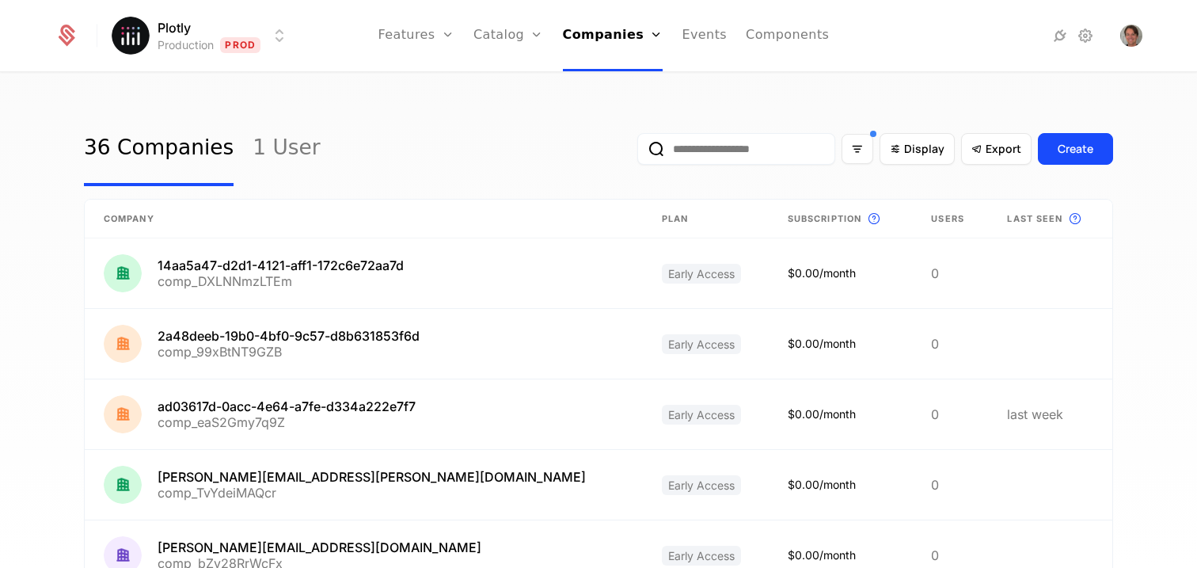
click at [837, 152] on div "Display Export Create" at bounding box center [875, 149] width 476 height 74
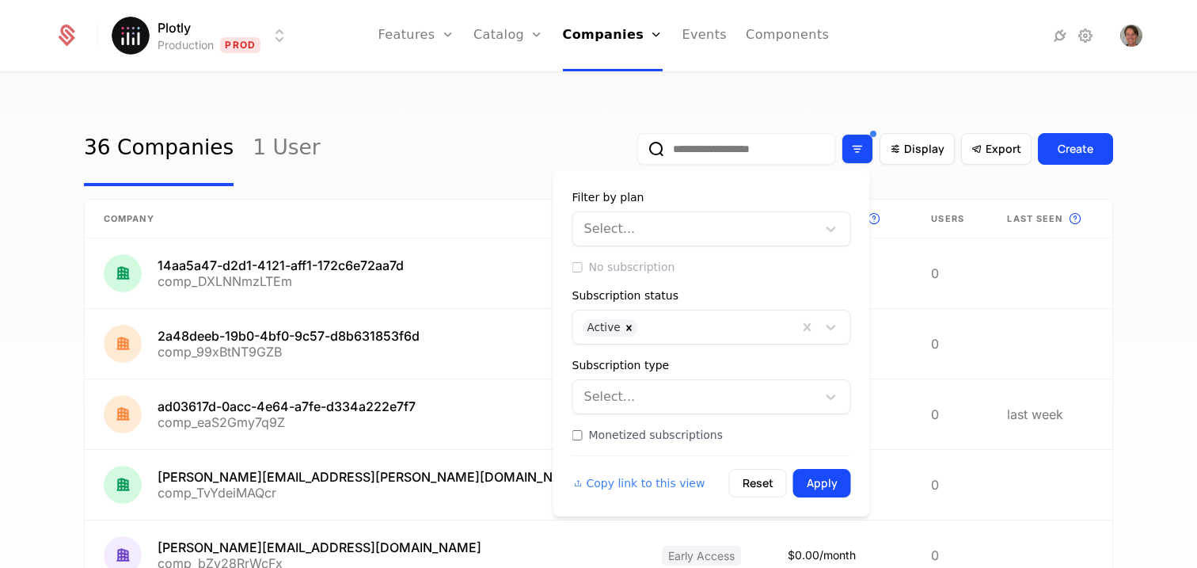
click at [841, 151] on div "Filter options" at bounding box center [857, 149] width 32 height 30
click at [627, 324] on icon "Remove Active" at bounding box center [629, 327] width 11 height 11
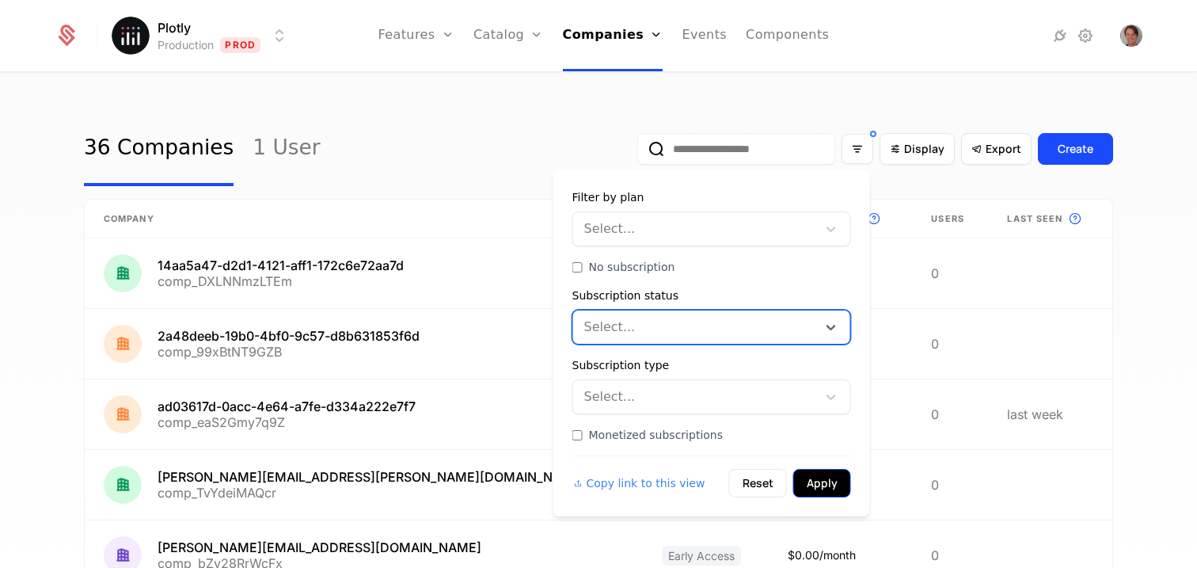
click at [829, 494] on button "Apply" at bounding box center [822, 483] width 58 height 28
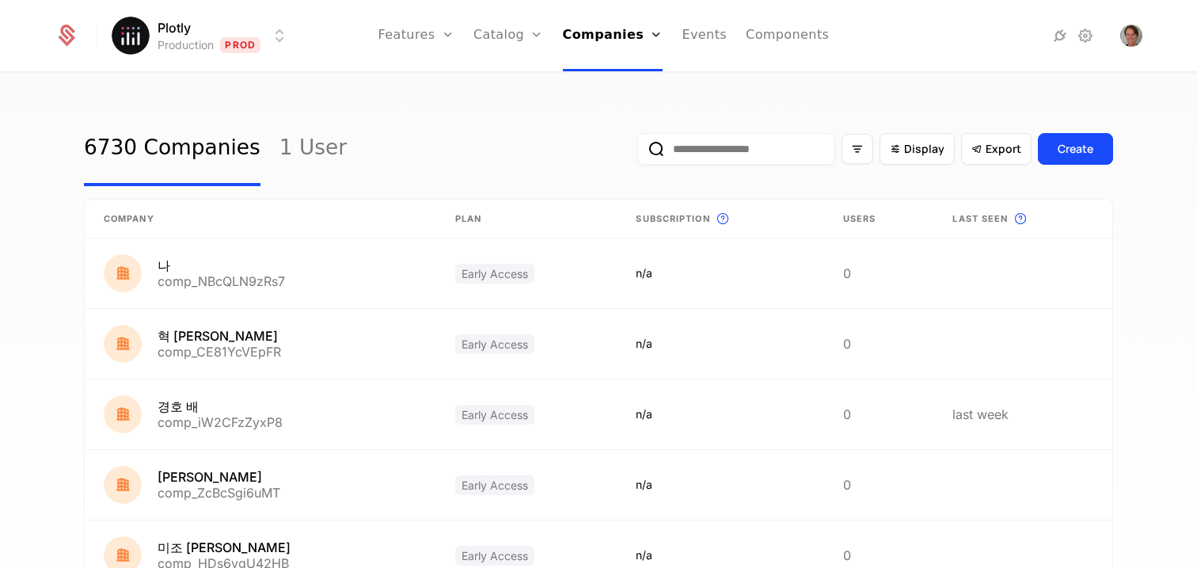
click at [533, 168] on div "6730 Companies 1 User Display Export Create" at bounding box center [598, 149] width 1029 height 74
click at [994, 153] on span "Export" at bounding box center [1003, 149] width 36 height 16
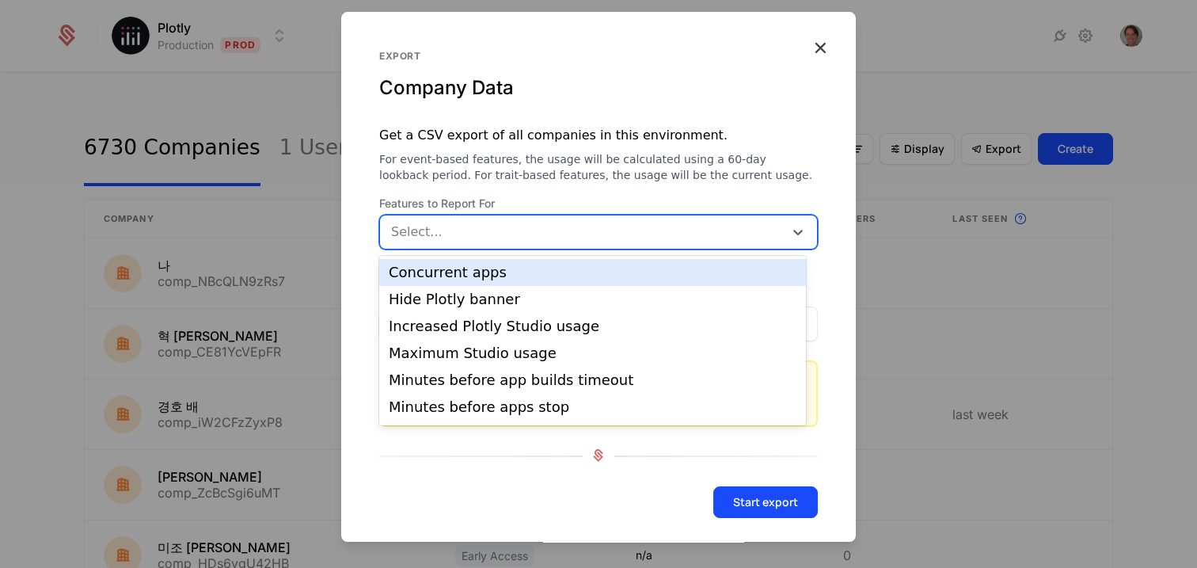
click at [468, 226] on div at bounding box center [584, 232] width 382 height 22
click at [477, 203] on span "Features to Report For" at bounding box center [598, 204] width 439 height 16
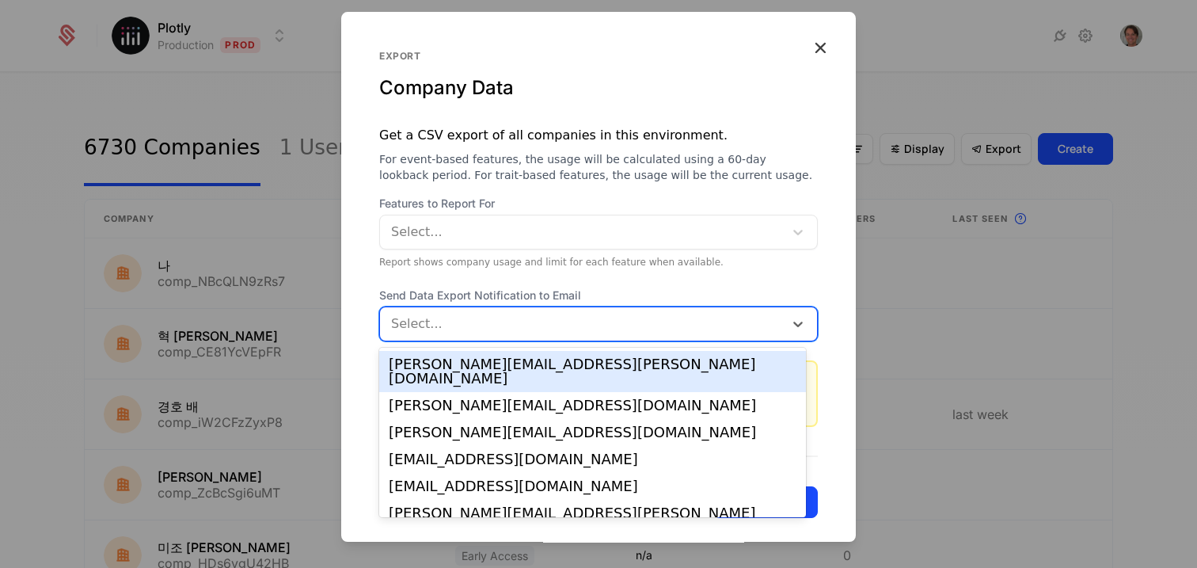
click at [494, 339] on div "Select..." at bounding box center [598, 323] width 439 height 35
click at [480, 294] on span "Send Data Export Notification to Email" at bounding box center [598, 295] width 439 height 16
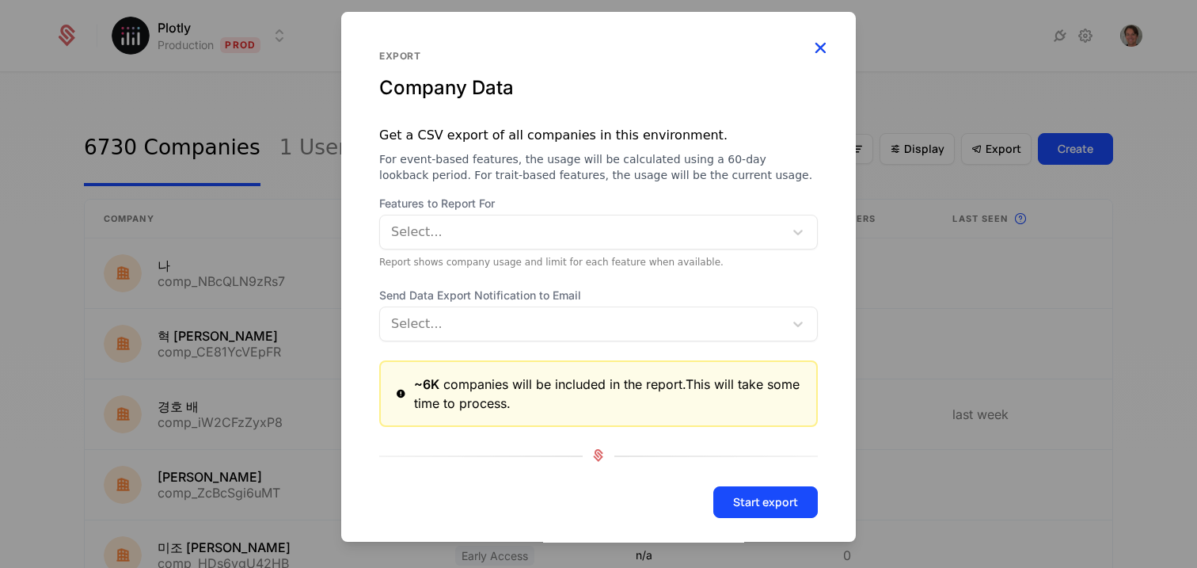
click at [810, 44] on icon "button" at bounding box center [820, 47] width 21 height 21
